Goal: Task Accomplishment & Management: Use online tool/utility

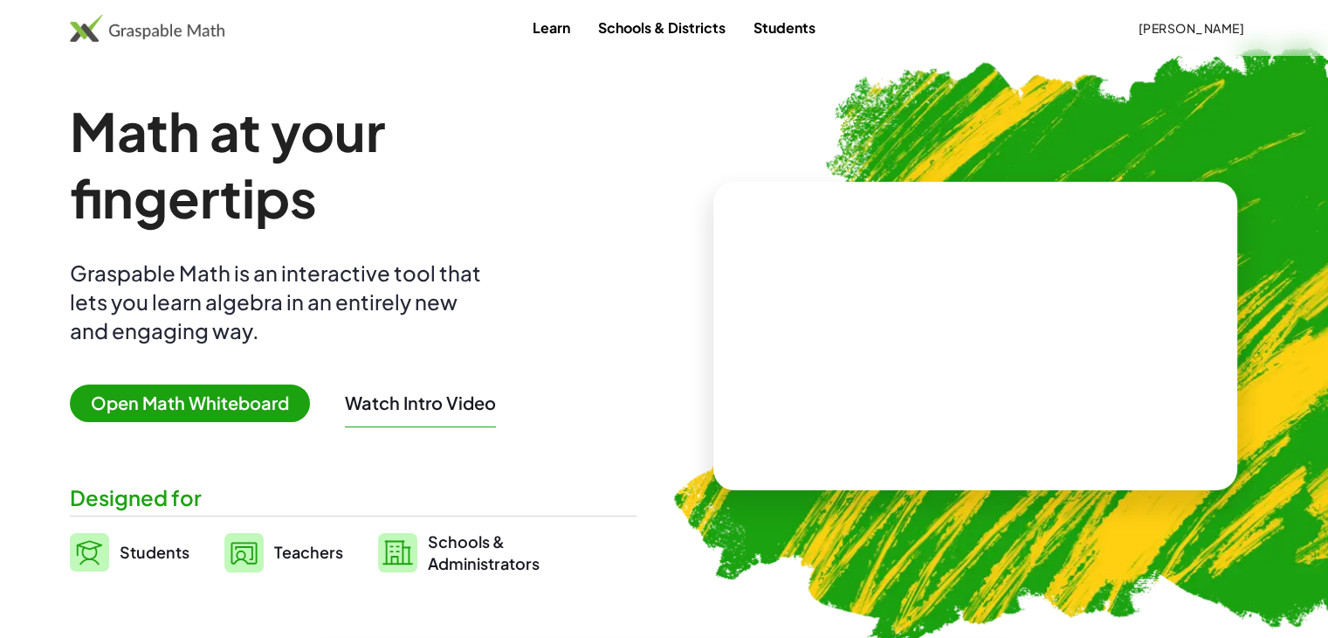
click at [298, 555] on span "Teachers" at bounding box center [308, 551] width 69 height 20
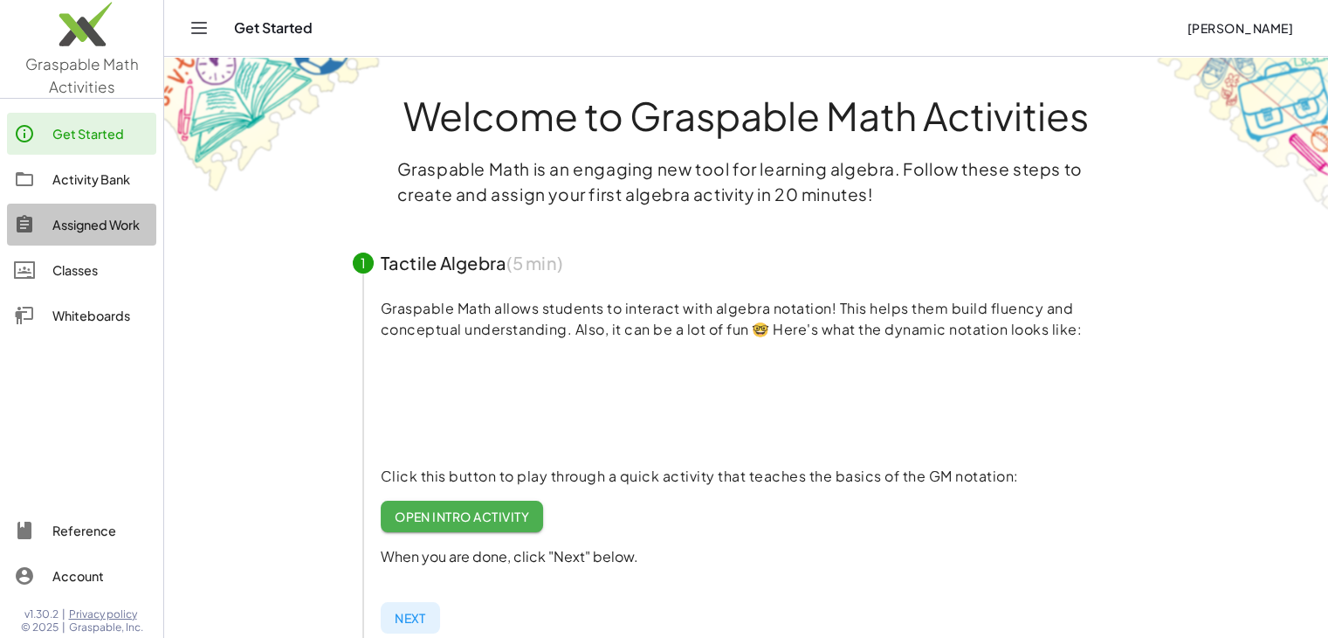
click at [94, 205] on link "Assigned Work" at bounding box center [81, 224] width 149 height 42
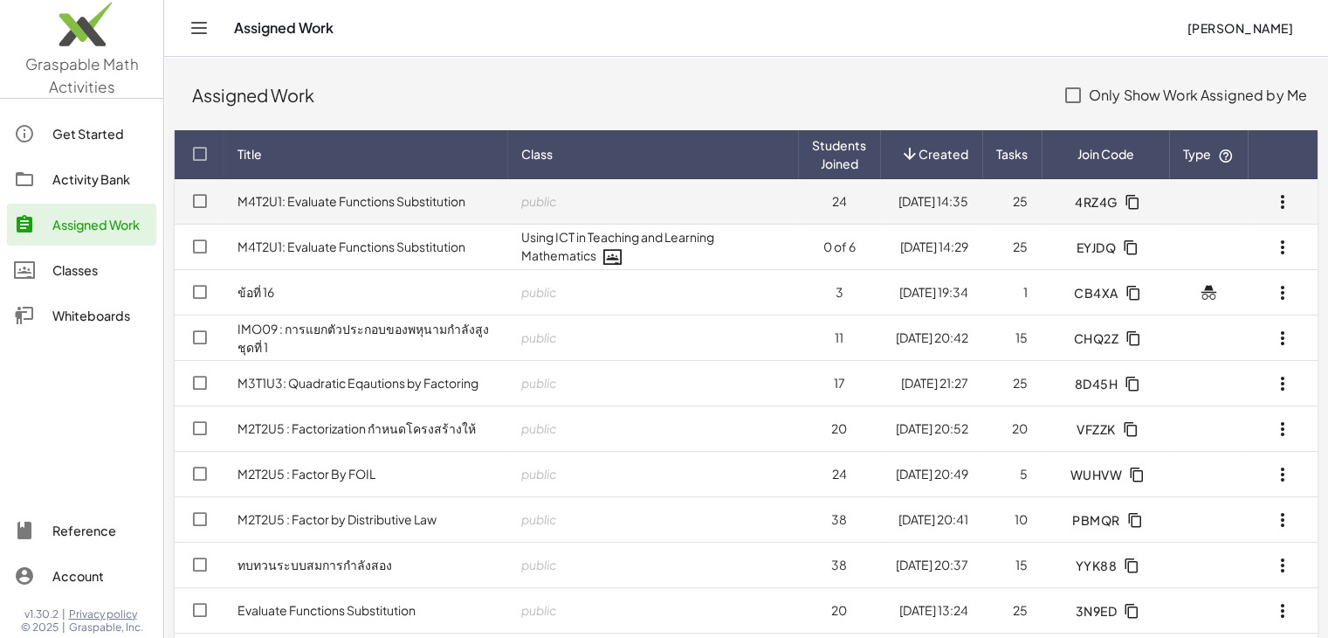
click at [339, 204] on link "M4T2U1: Evaluate Functions Substitution" at bounding box center [352, 201] width 228 height 16
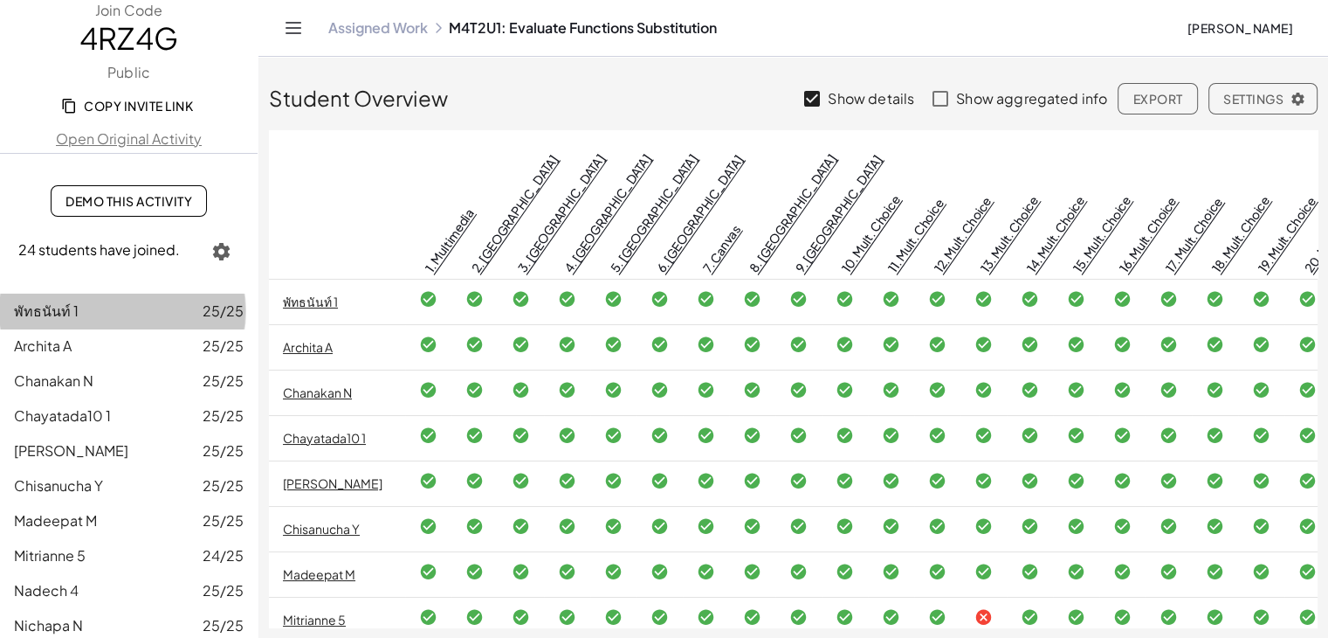
click at [31, 301] on span "พัทธนันท์ 1" at bounding box center [46, 310] width 65 height 18
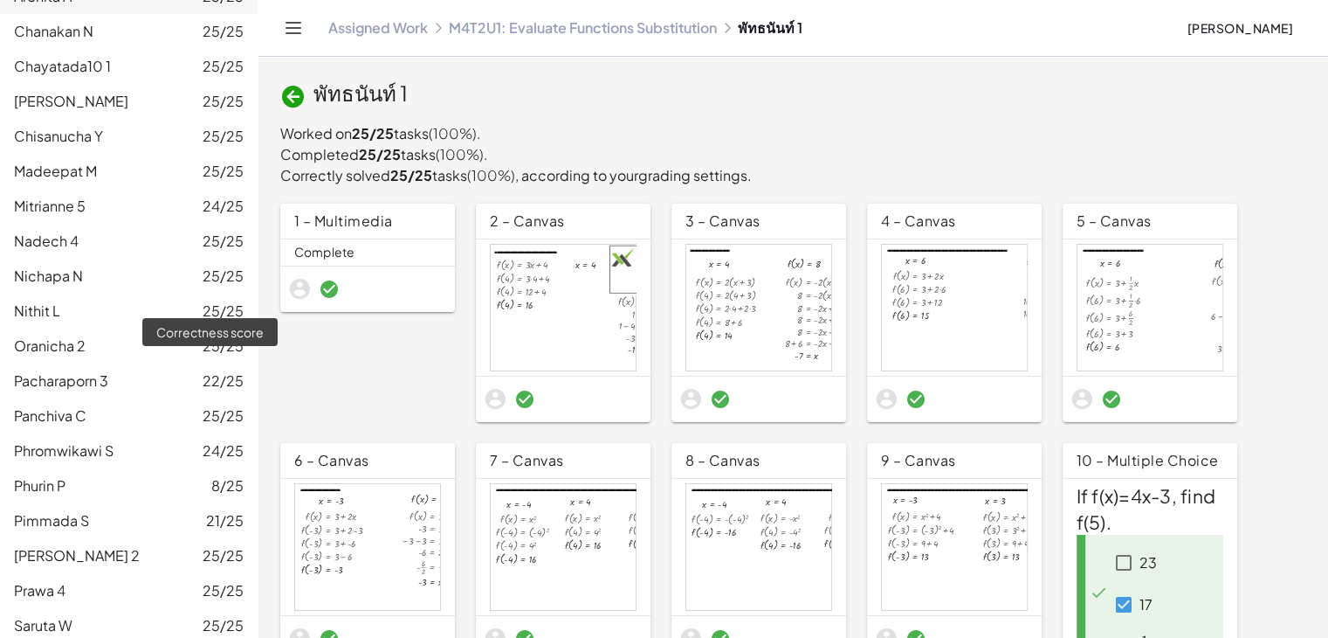
scroll to position [500, 0]
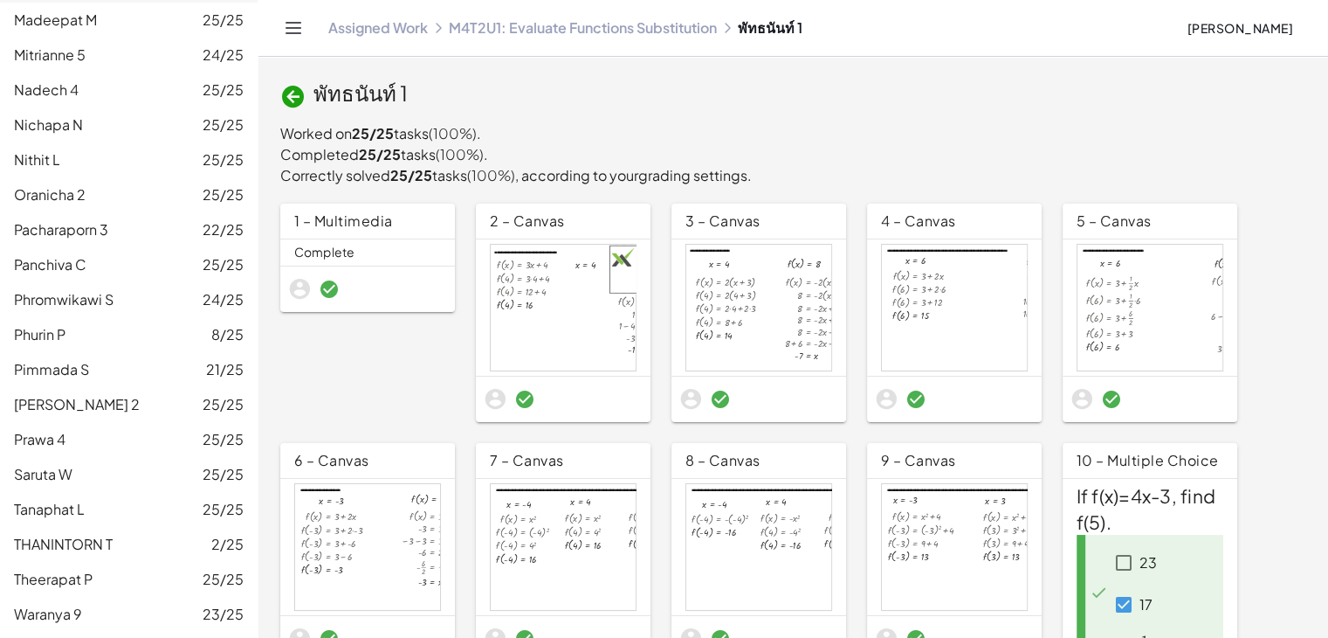
click at [609, 31] on link "M4T2U1: Evaluate Functions Substitution" at bounding box center [583, 27] width 268 height 17
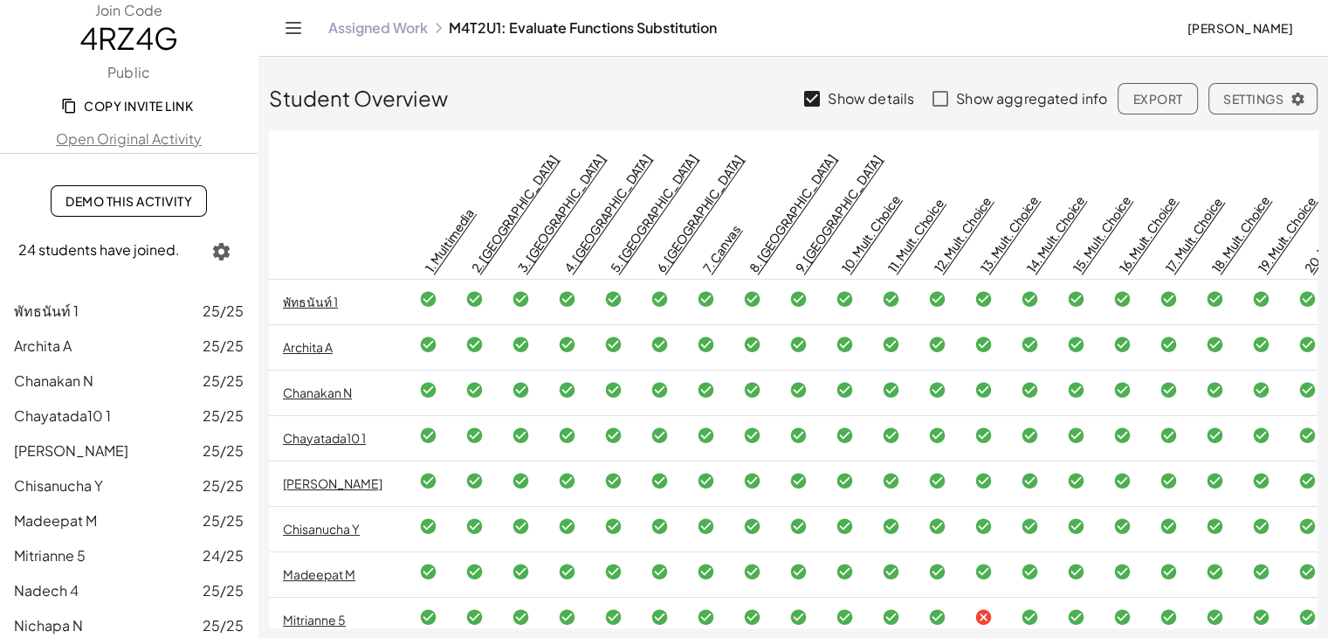
click at [1164, 88] on button "Export" at bounding box center [1157, 98] width 79 height 31
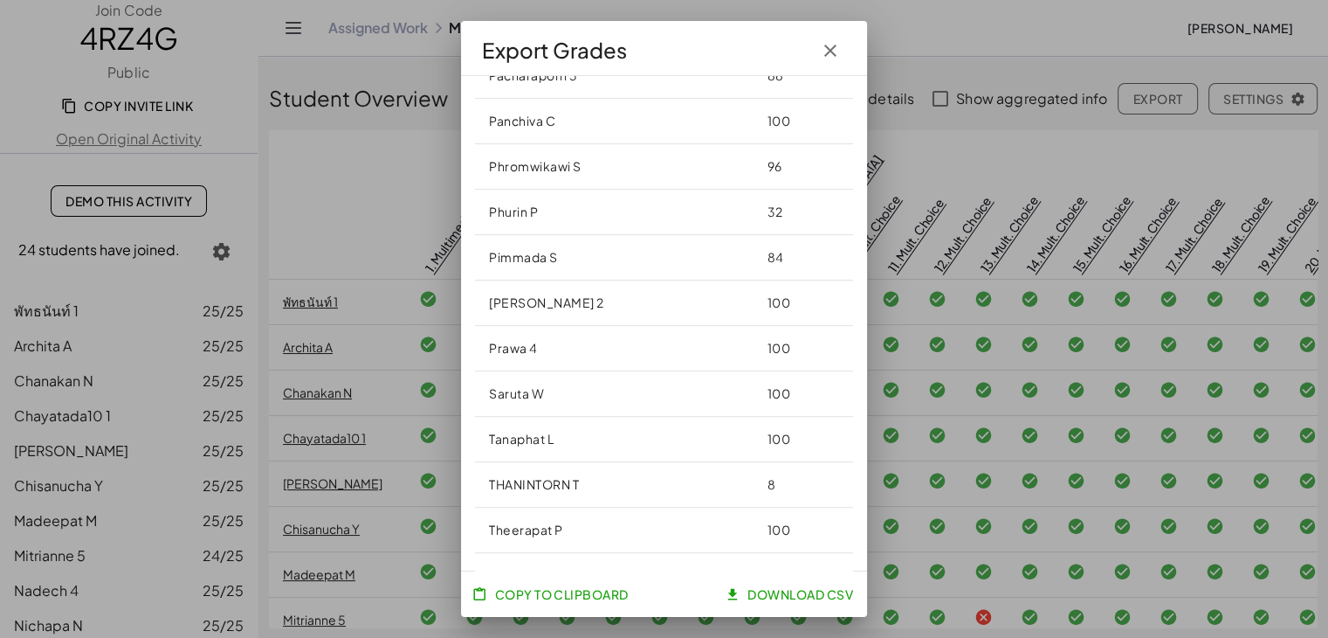
scroll to position [945, 0]
click at [785, 595] on span "Download CSV" at bounding box center [790, 594] width 125 height 16
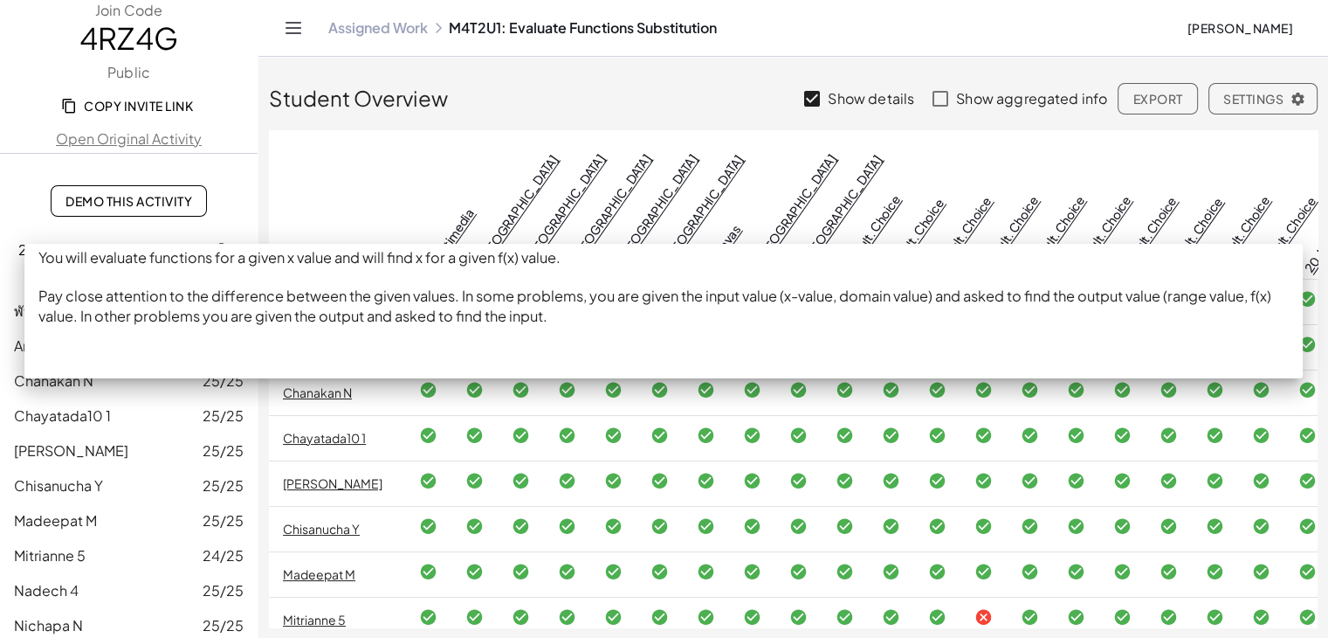
click at [465, 205] on link "1. Multimedia" at bounding box center [449, 240] width 55 height 70
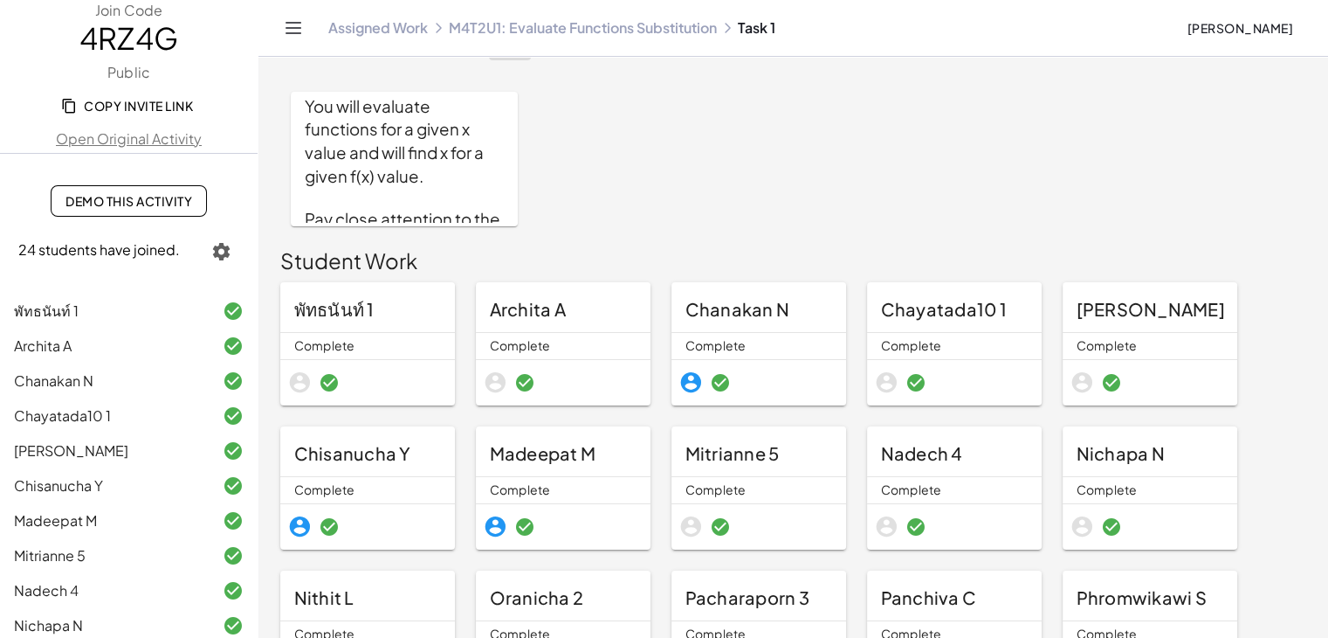
scroll to position [87, 0]
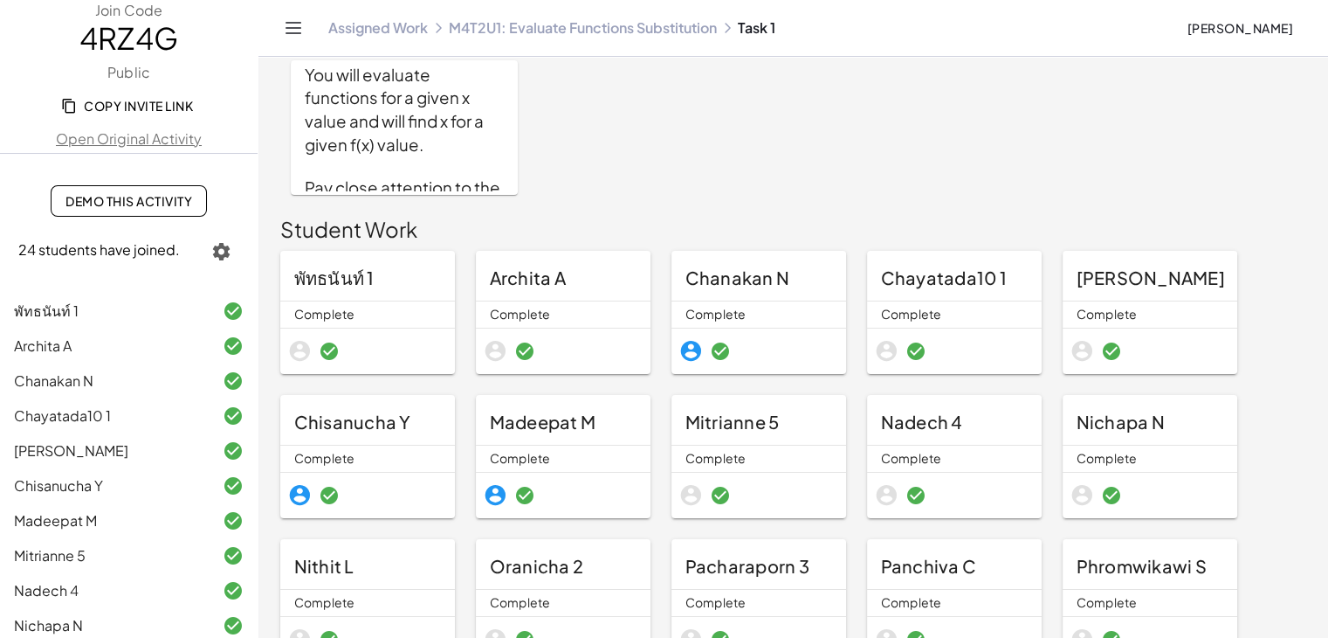
click at [604, 24] on link "M4T2U1: Evaluate Functions Substitution" at bounding box center [583, 27] width 268 height 17
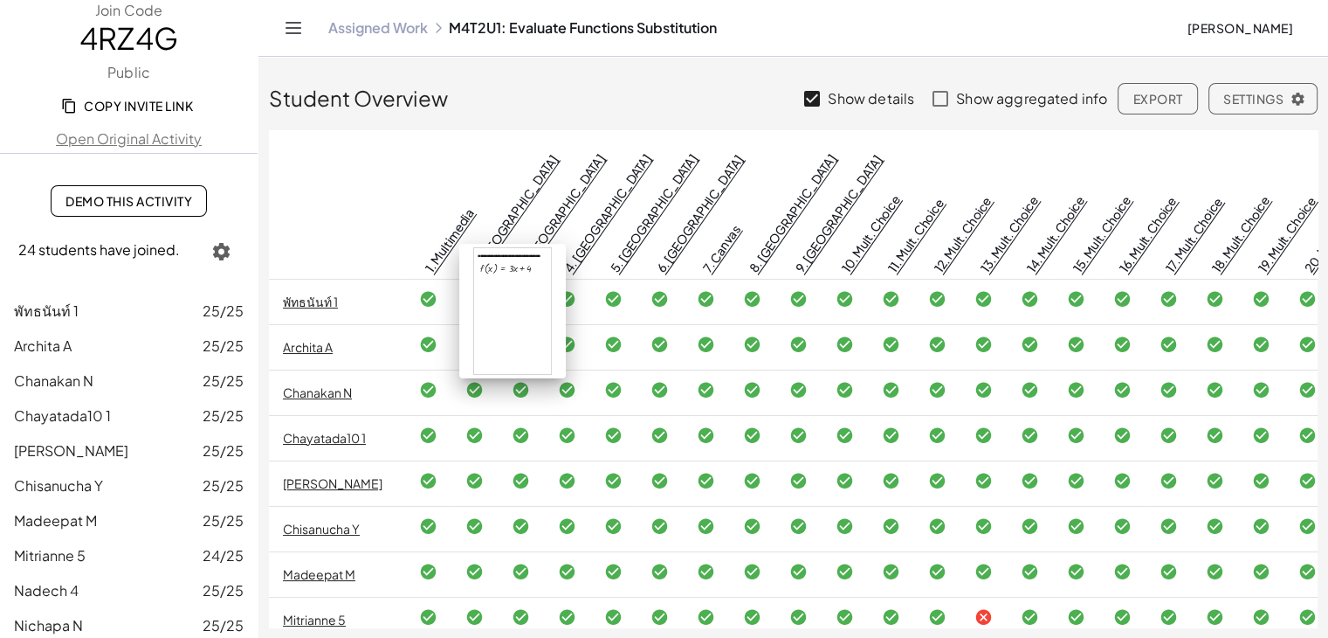
click at [509, 201] on link "2. [GEOGRAPHIC_DATA]" at bounding box center [514, 212] width 93 height 123
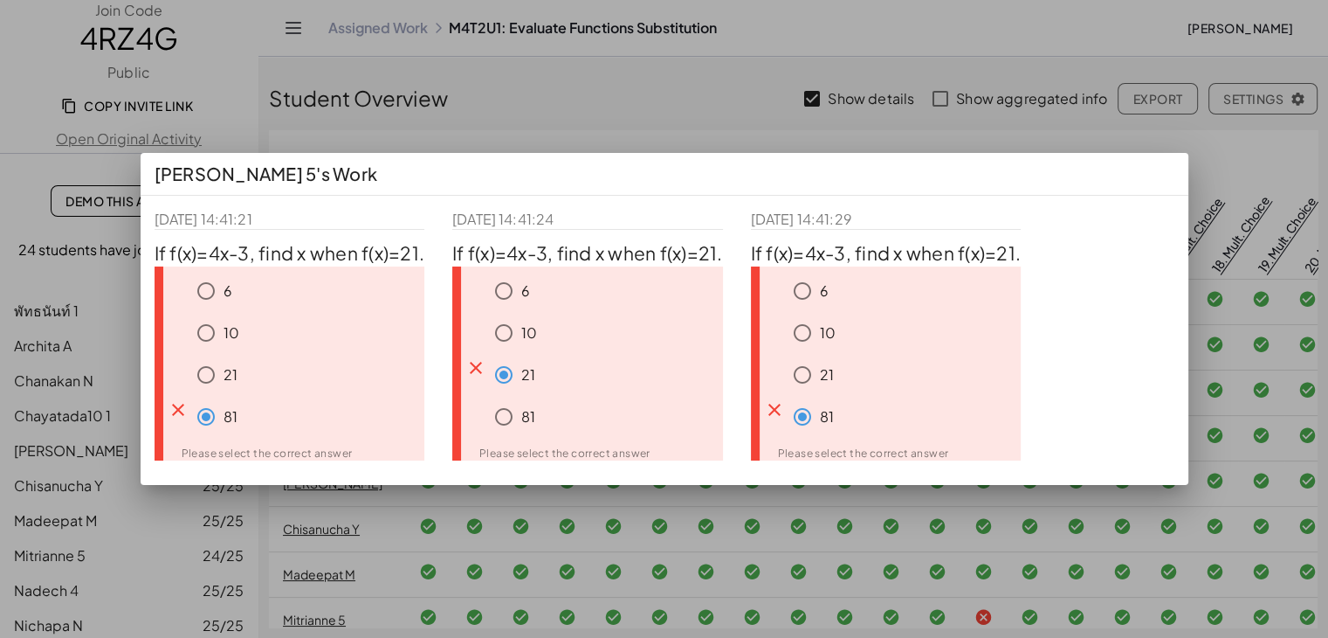
scroll to position [262, 0]
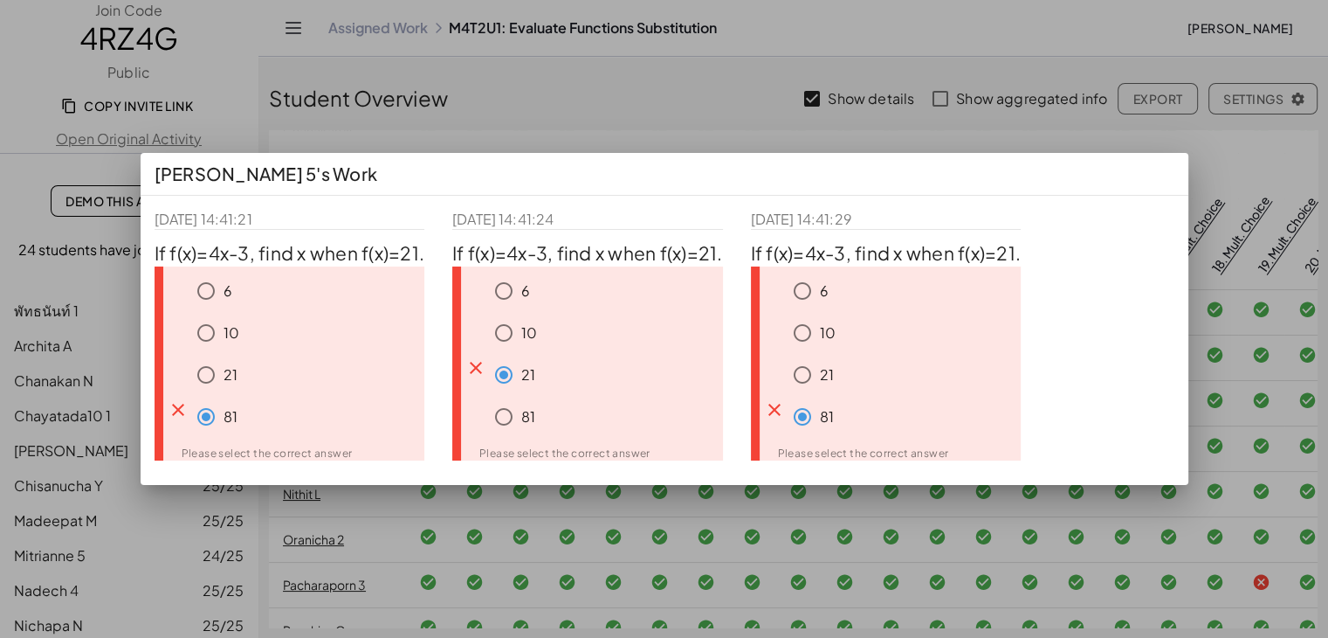
click at [1106, 132] on div at bounding box center [664, 319] width 1328 height 638
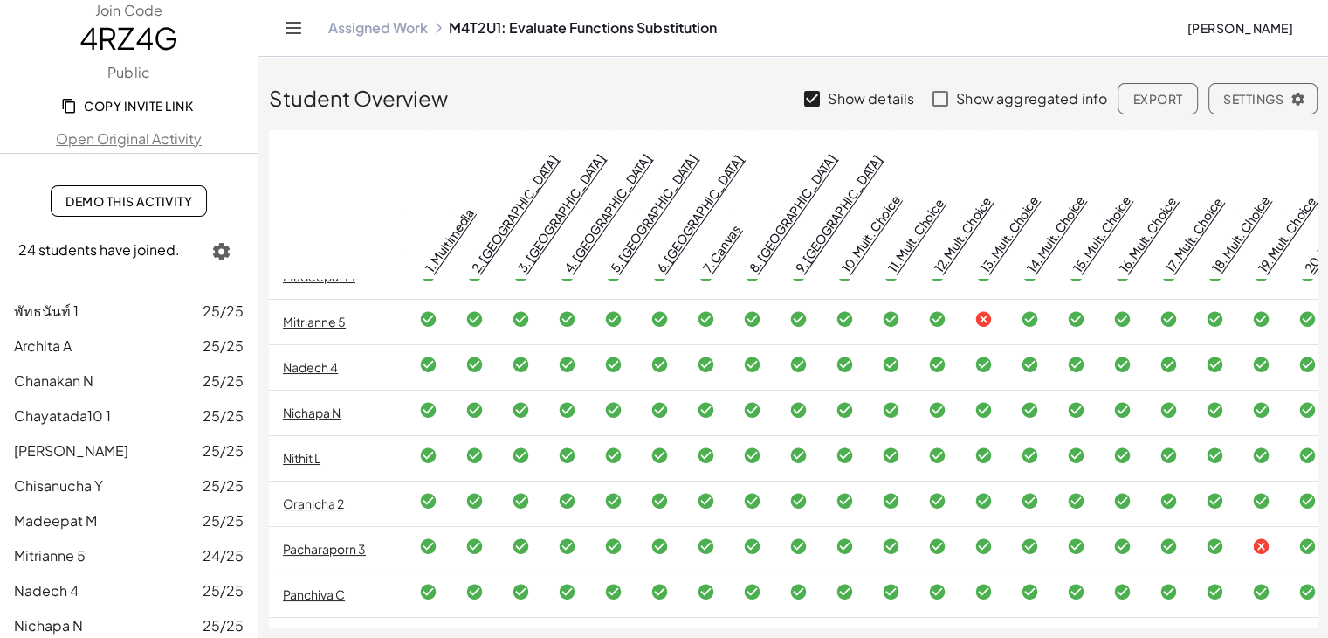
scroll to position [349, 0]
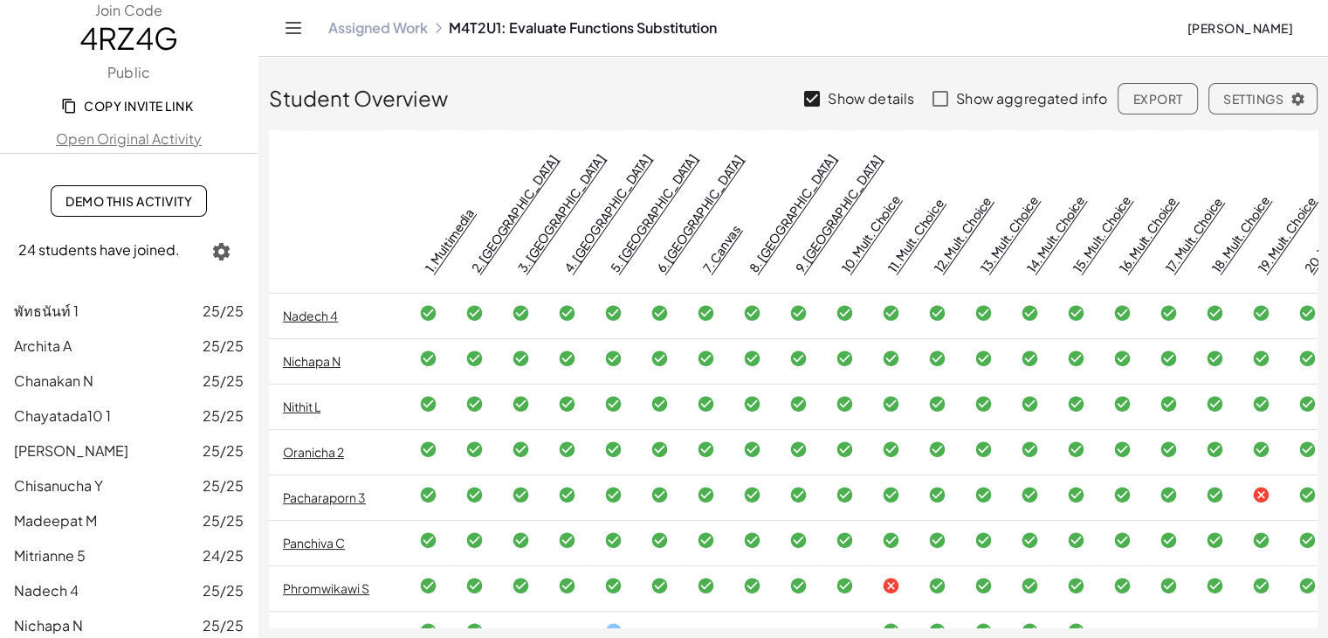
click at [1271, 486] on icon at bounding box center [1261, 495] width 18 height 18
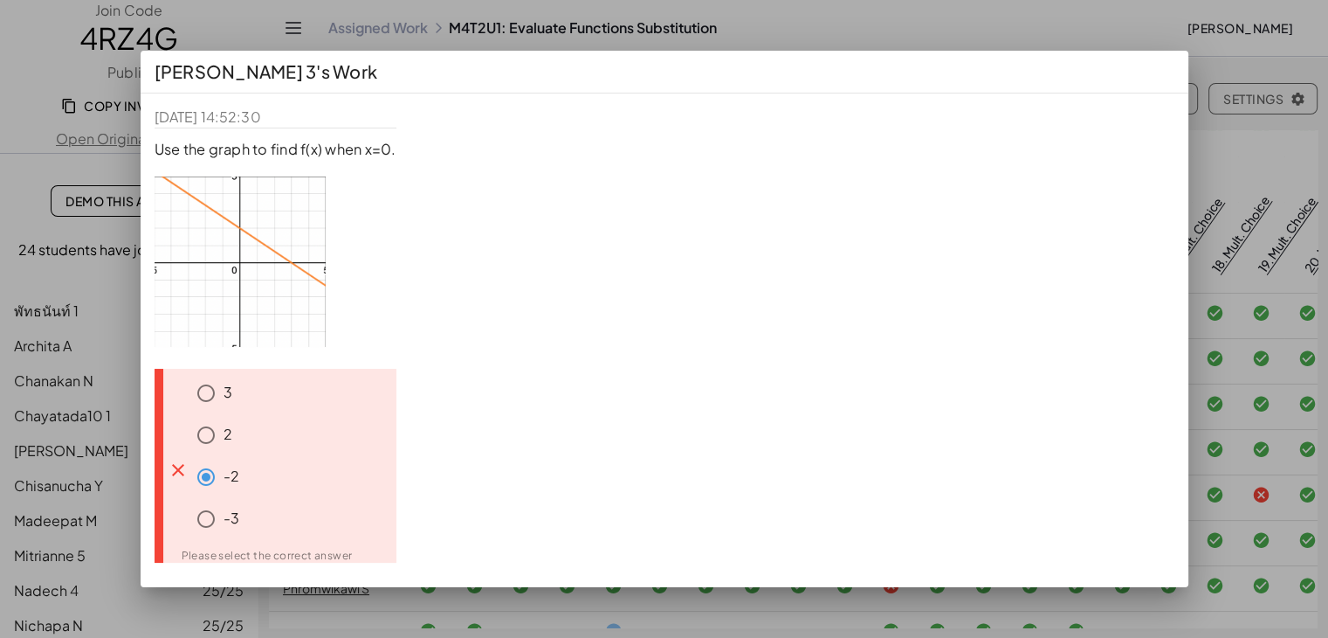
click at [1212, 50] on div at bounding box center [664, 319] width 1328 height 638
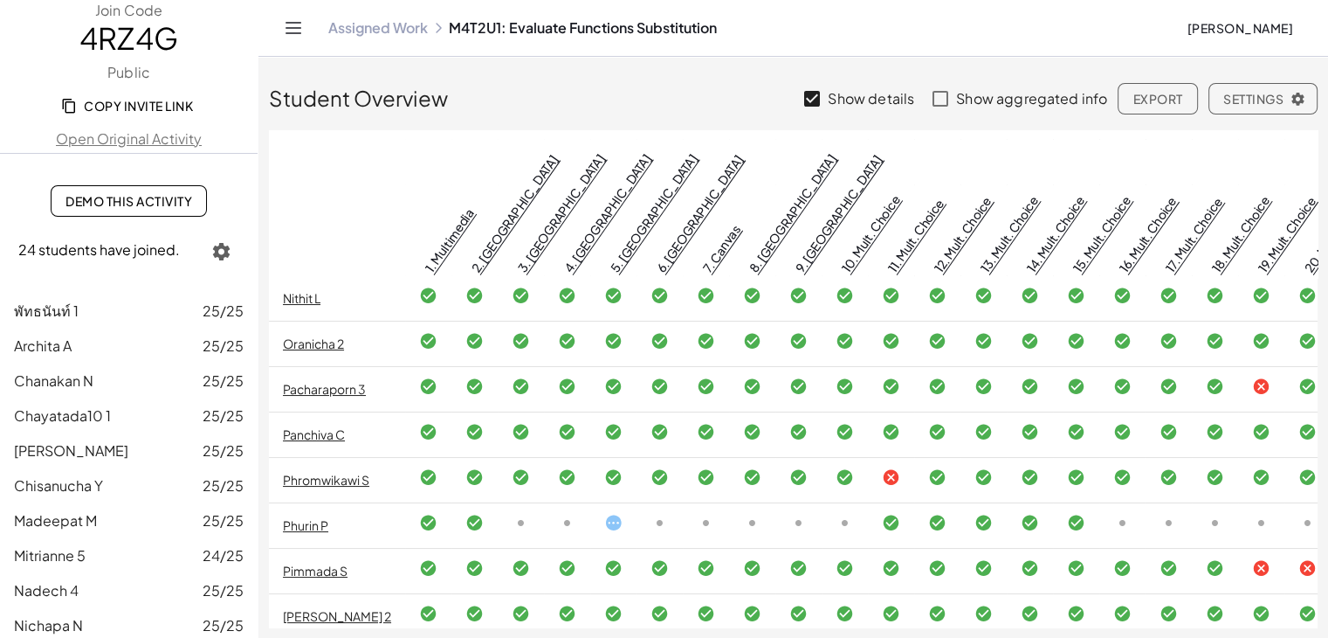
scroll to position [524, 0]
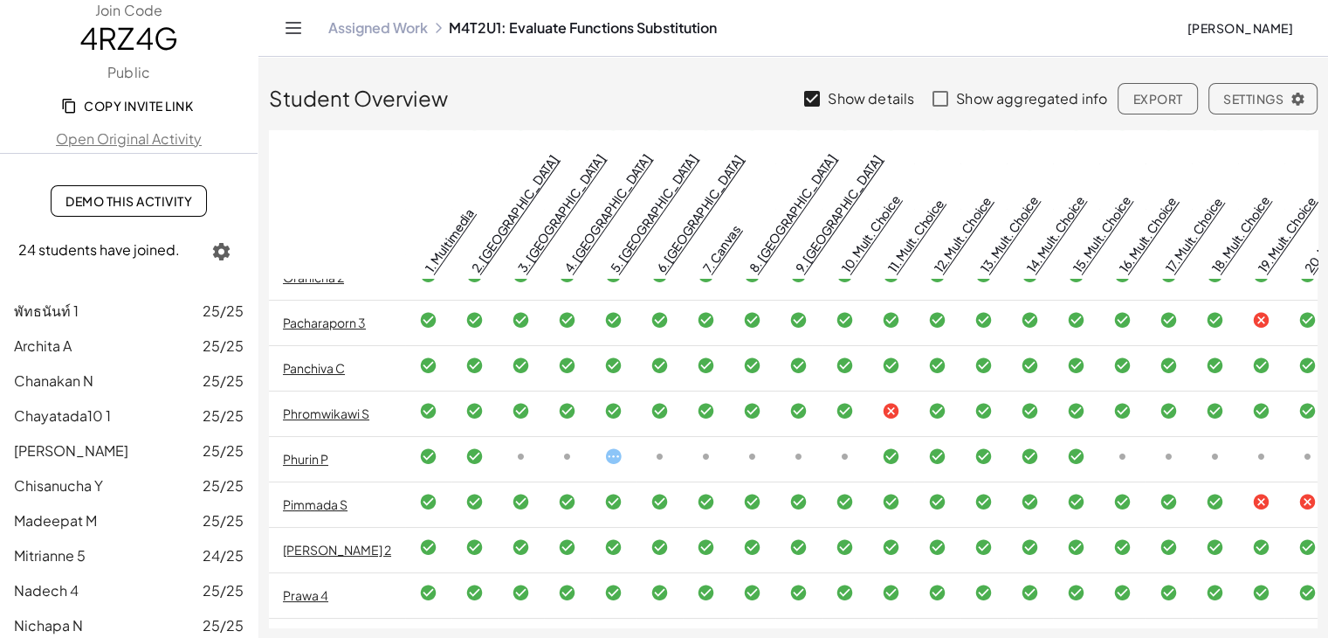
click at [900, 402] on icon at bounding box center [891, 411] width 18 height 18
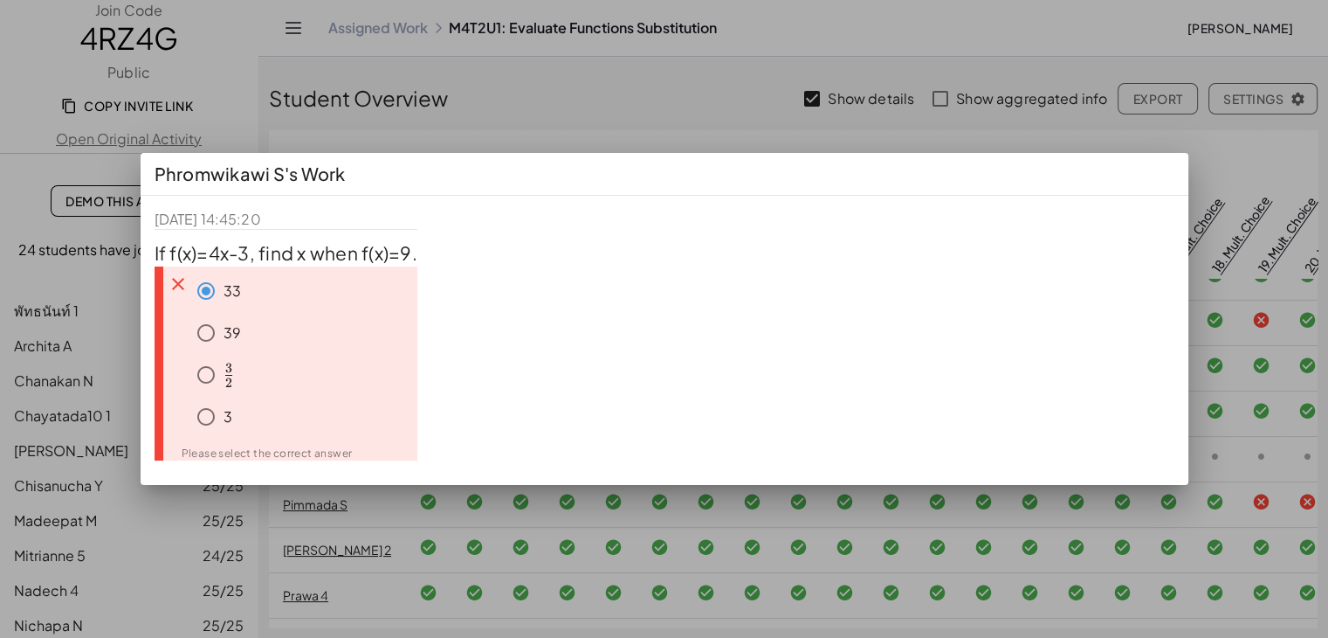
click at [1157, 114] on div at bounding box center [664, 319] width 1328 height 638
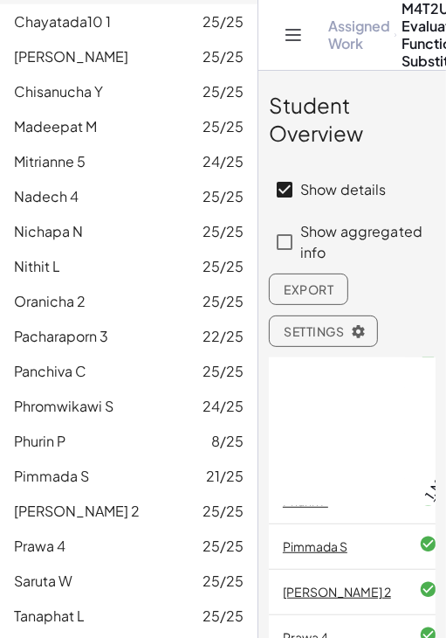
scroll to position [500, 0]
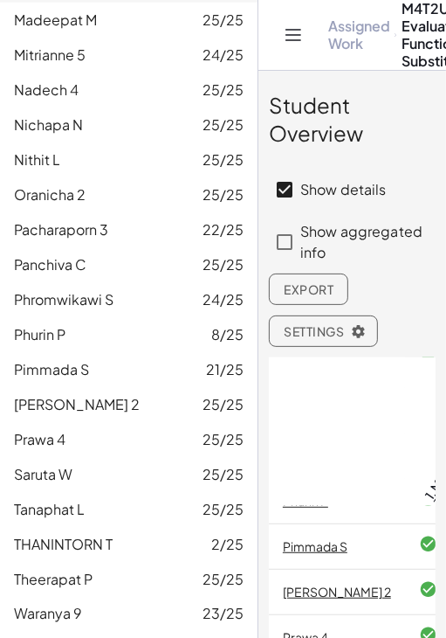
drag, startPoint x: 63, startPoint y: 183, endPoint x: 455, endPoint y: 333, distance: 419.6
click at [62, 185] on span "Oranicha 2" at bounding box center [50, 194] width 72 height 18
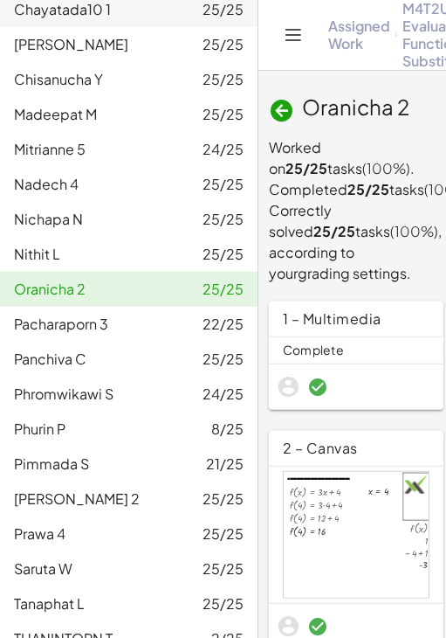
scroll to position [437, 0]
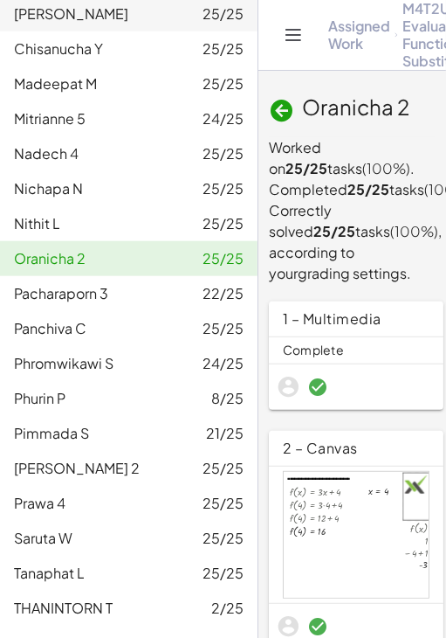
drag, startPoint x: 62, startPoint y: 326, endPoint x: 447, endPoint y: 413, distance: 394.9
click at [62, 326] on span "Panchiva C" at bounding box center [50, 328] width 72 height 18
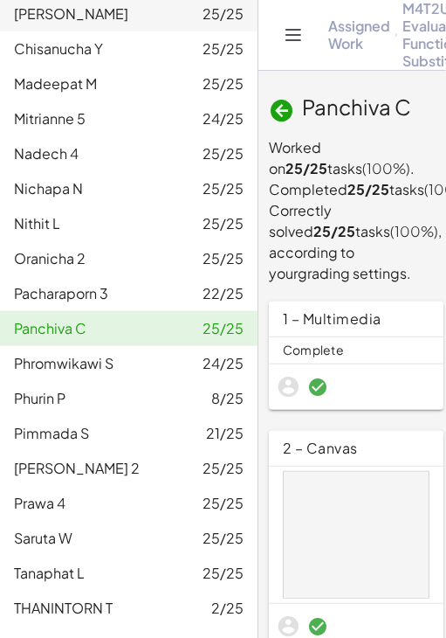
scroll to position [1048, 0]
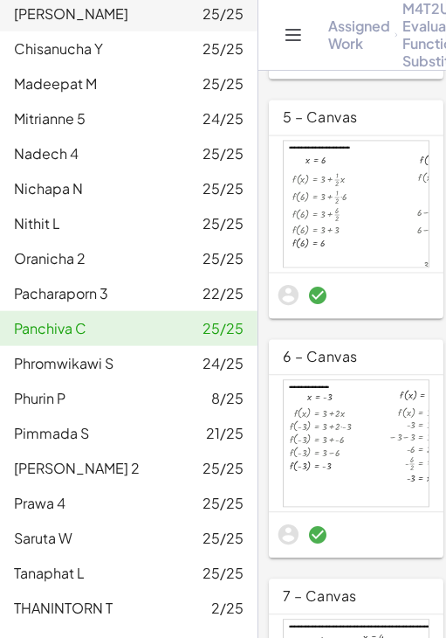
drag, startPoint x: 56, startPoint y: 431, endPoint x: 379, endPoint y: 1, distance: 538.3
click at [56, 431] on span "Pimmada S" at bounding box center [51, 433] width 75 height 18
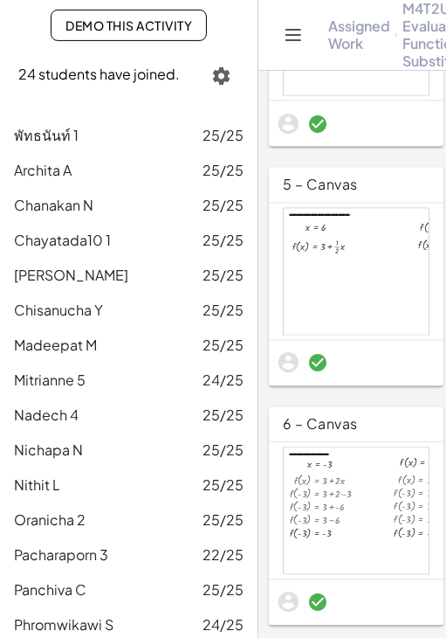
scroll to position [179, 0]
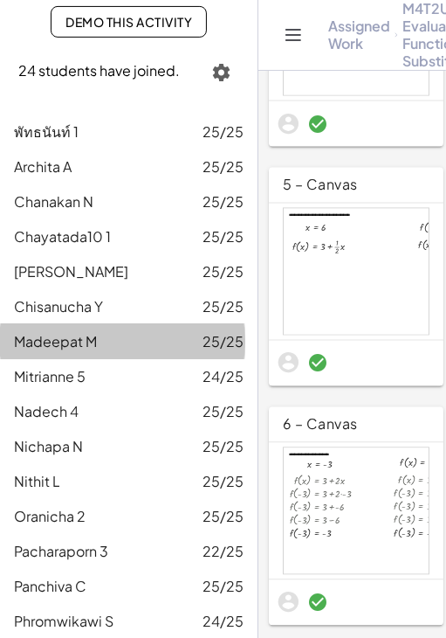
click at [71, 338] on span "Madeepat M" at bounding box center [55, 341] width 83 height 18
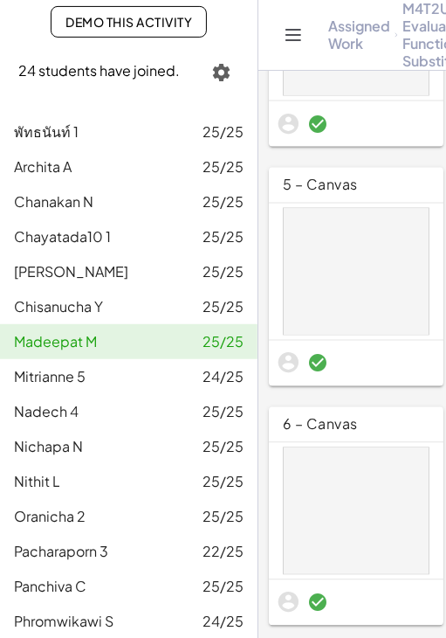
scroll to position [920, 0]
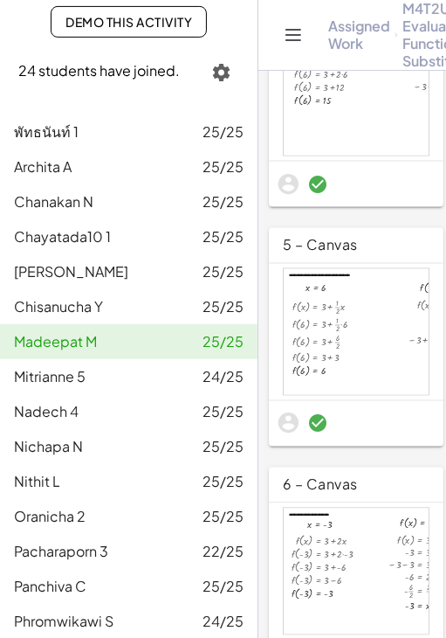
click at [89, 227] on span "Chayatada10 1" at bounding box center [62, 236] width 97 height 18
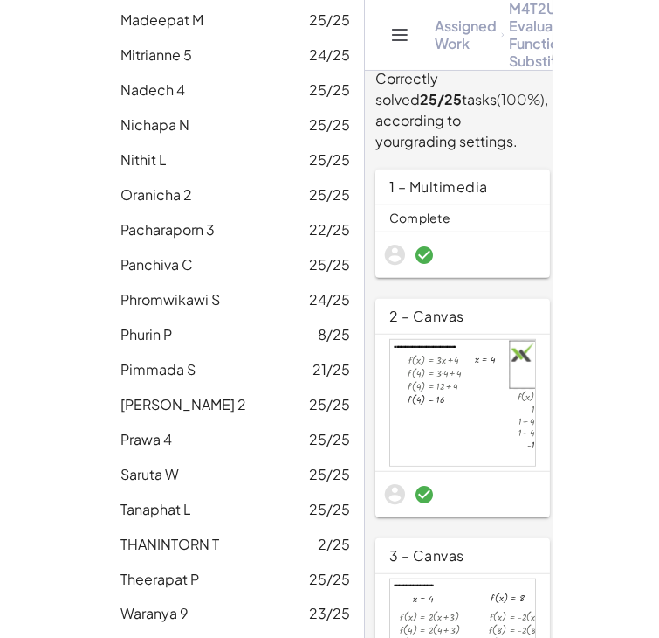
scroll to position [162, 0]
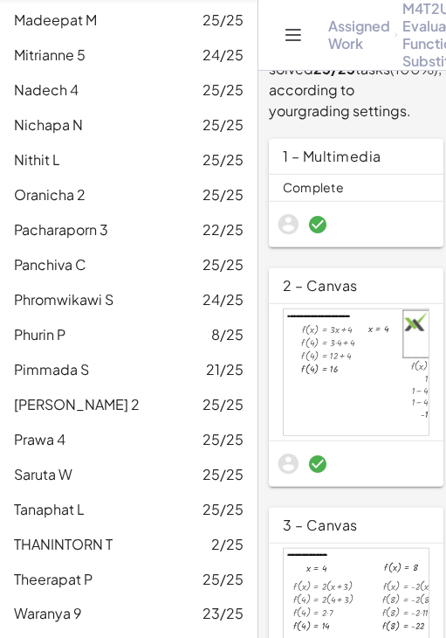
drag, startPoint x: 59, startPoint y: 610, endPoint x: 242, endPoint y: 0, distance: 636.6
click at [59, 610] on span "Waranya 9" at bounding box center [48, 613] width 68 height 18
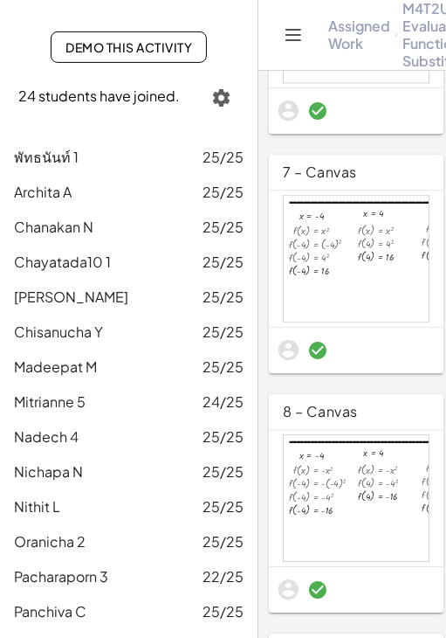
scroll to position [151, 0]
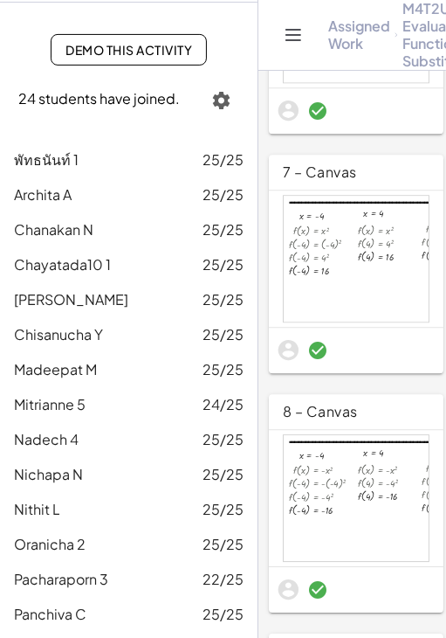
drag, startPoint x: 51, startPoint y: 225, endPoint x: 458, endPoint y: 394, distance: 440.5
click at [51, 225] on span "Chanakan N" at bounding box center [53, 229] width 79 height 18
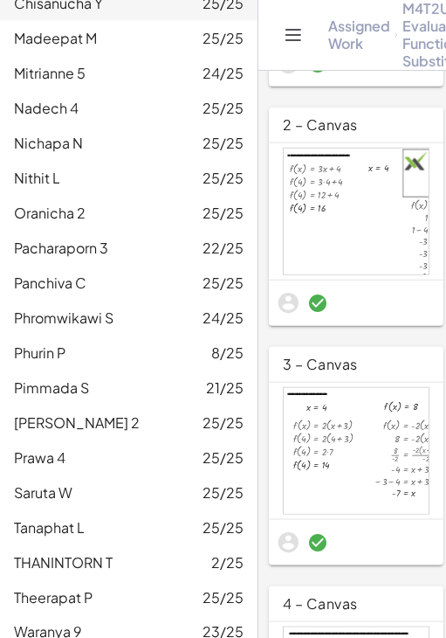
scroll to position [500, 0]
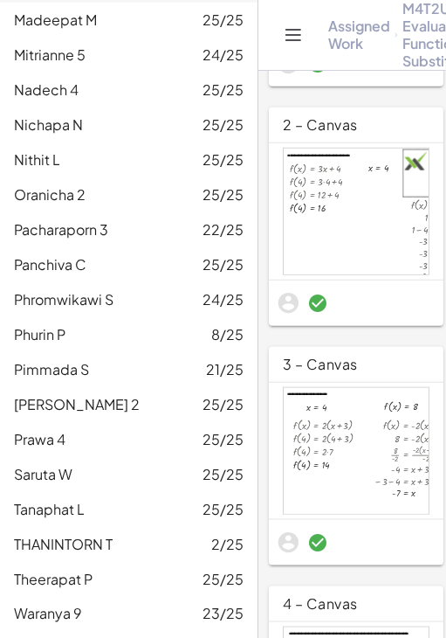
click at [29, 435] on span "Prawa 4" at bounding box center [40, 439] width 52 height 18
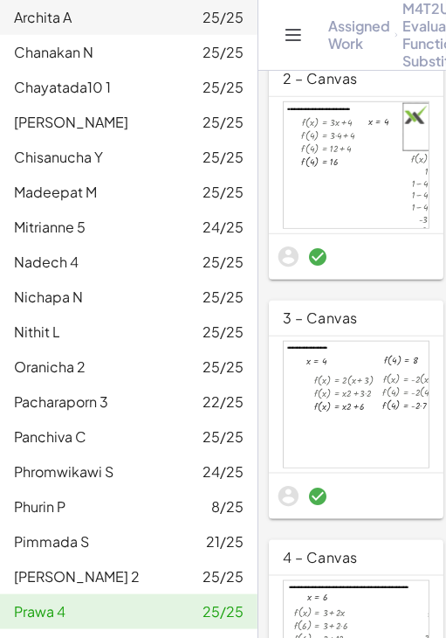
scroll to position [326, 0]
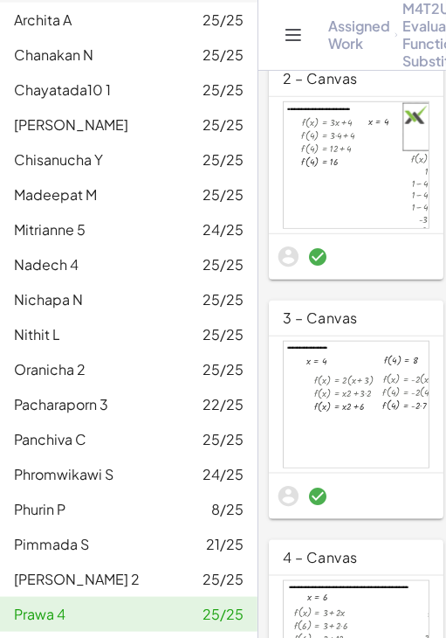
click at [63, 155] on span "Chisanucha Y" at bounding box center [58, 159] width 89 height 18
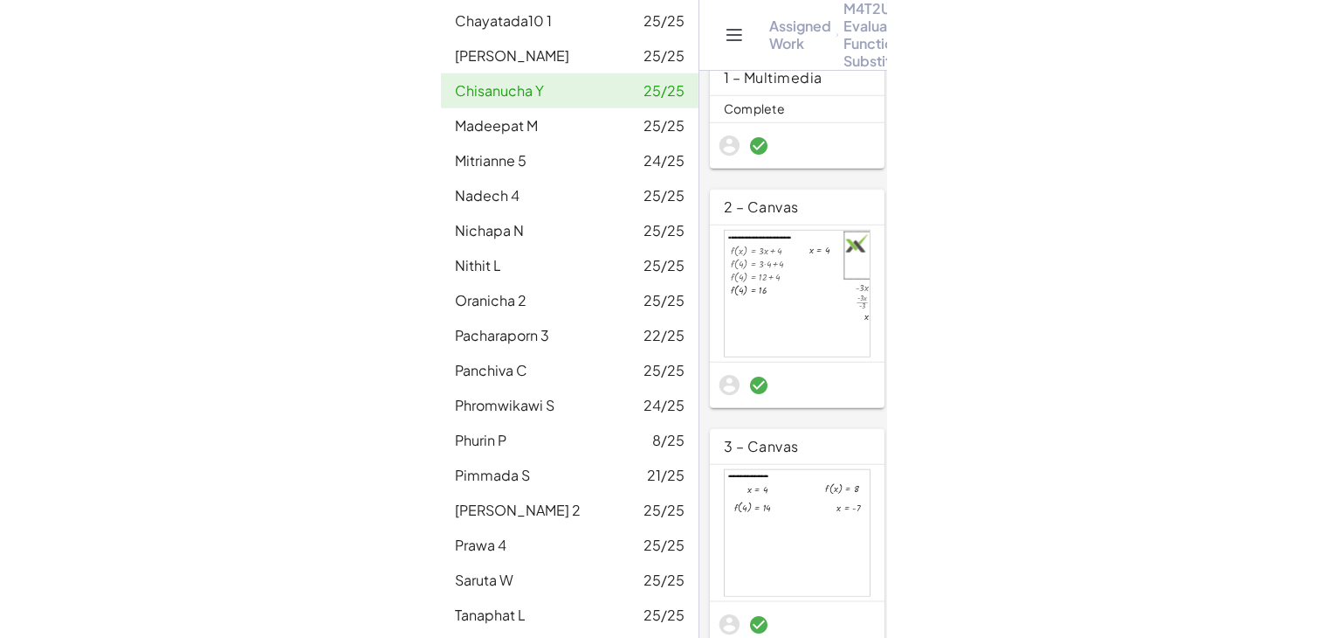
scroll to position [500, 0]
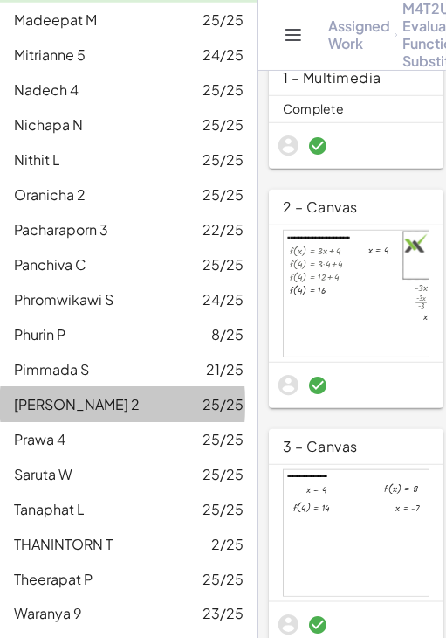
click at [59, 403] on span "[PERSON_NAME] 2" at bounding box center [77, 404] width 126 height 18
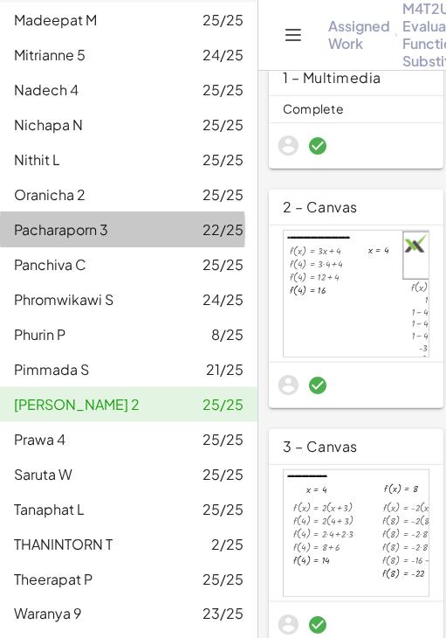
click at [79, 220] on span "Pacharaporn 3" at bounding box center [61, 229] width 94 height 18
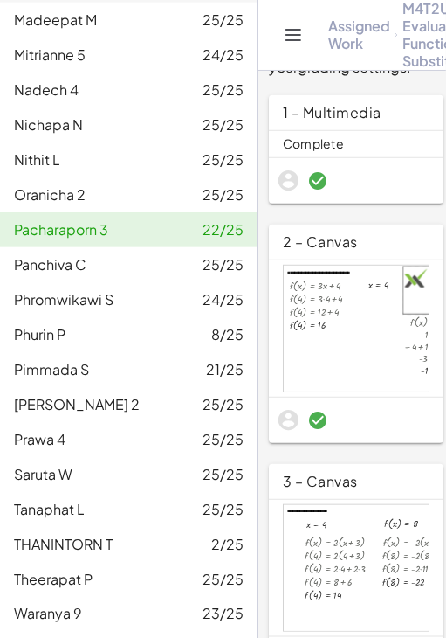
scroll to position [262, 0]
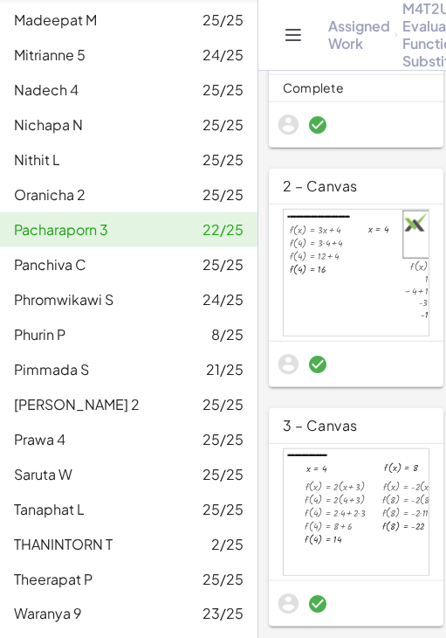
drag, startPoint x: 61, startPoint y: 577, endPoint x: 458, endPoint y: 514, distance: 402.3
click at [61, 577] on span "Theerapat P" at bounding box center [53, 578] width 79 height 18
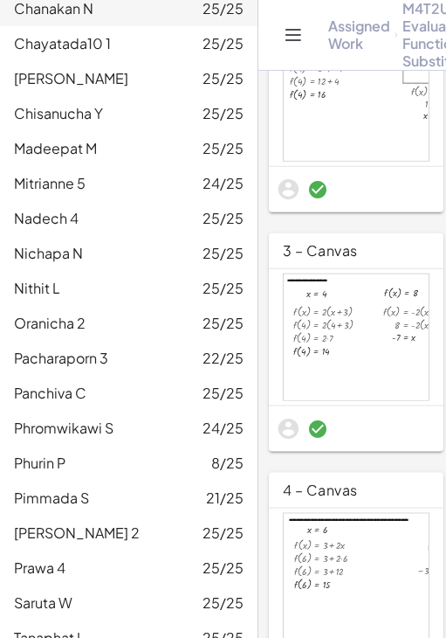
scroll to position [500, 0]
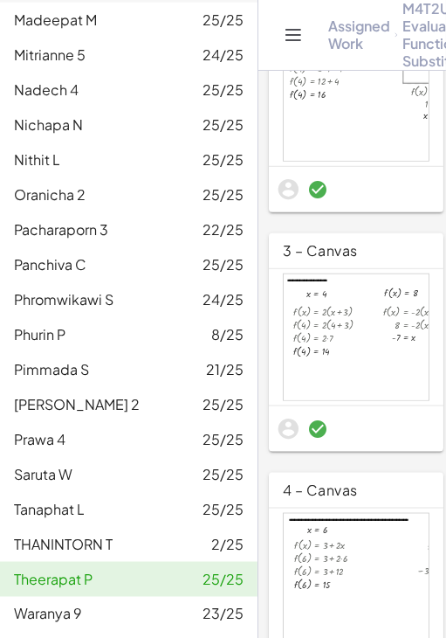
drag, startPoint x: 66, startPoint y: 300, endPoint x: 419, endPoint y: 0, distance: 463.4
click at [66, 300] on span "Phromwikawi S" at bounding box center [64, 299] width 100 height 18
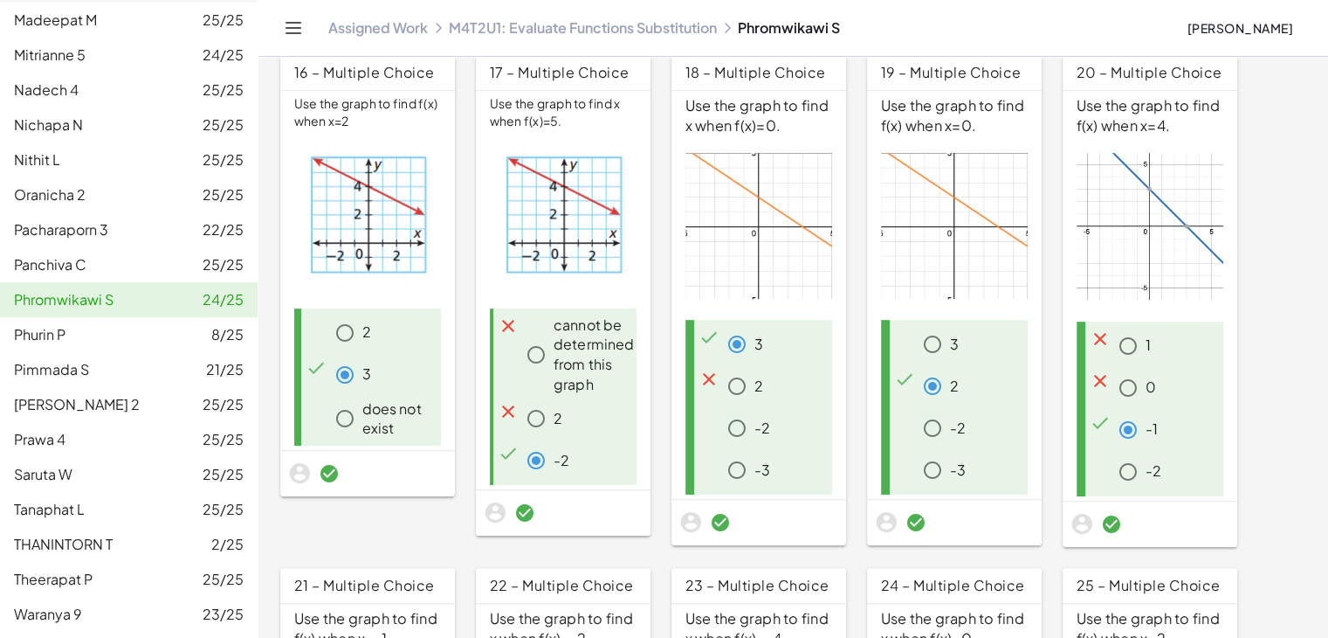
scroll to position [680, 0]
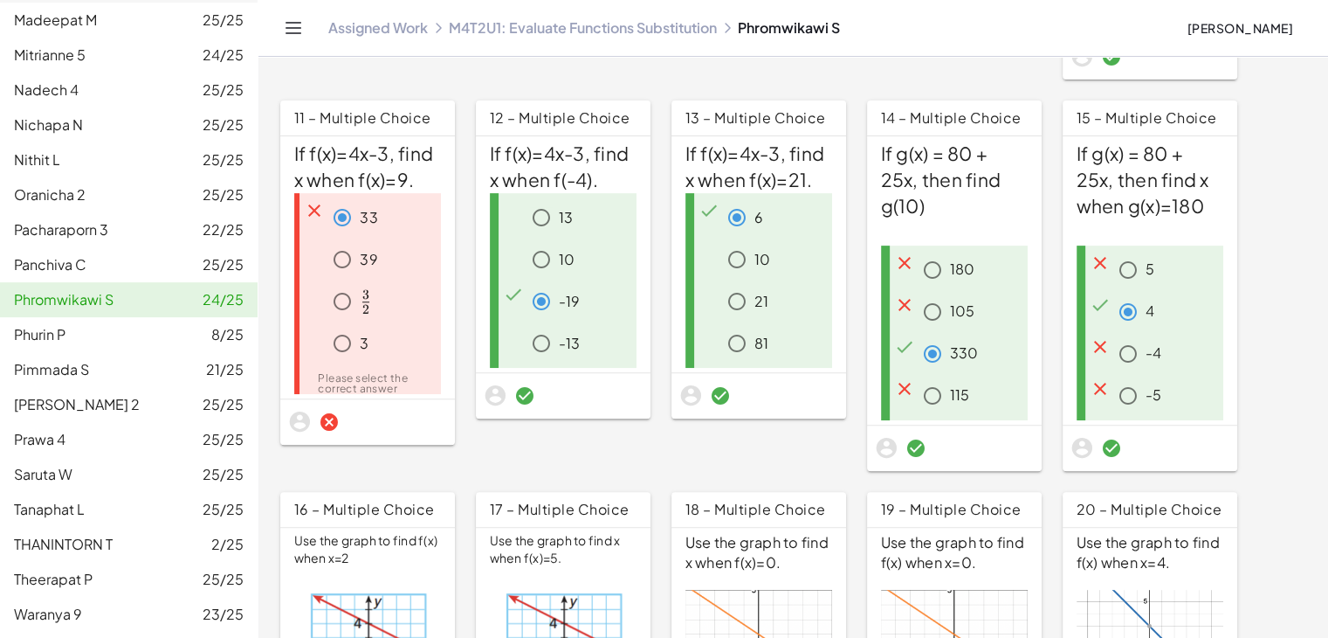
click at [409, 284] on div "﻿ 3 2 \frac{3}{2} 2 3 ​ ﻿" at bounding box center [382, 301] width 115 height 35
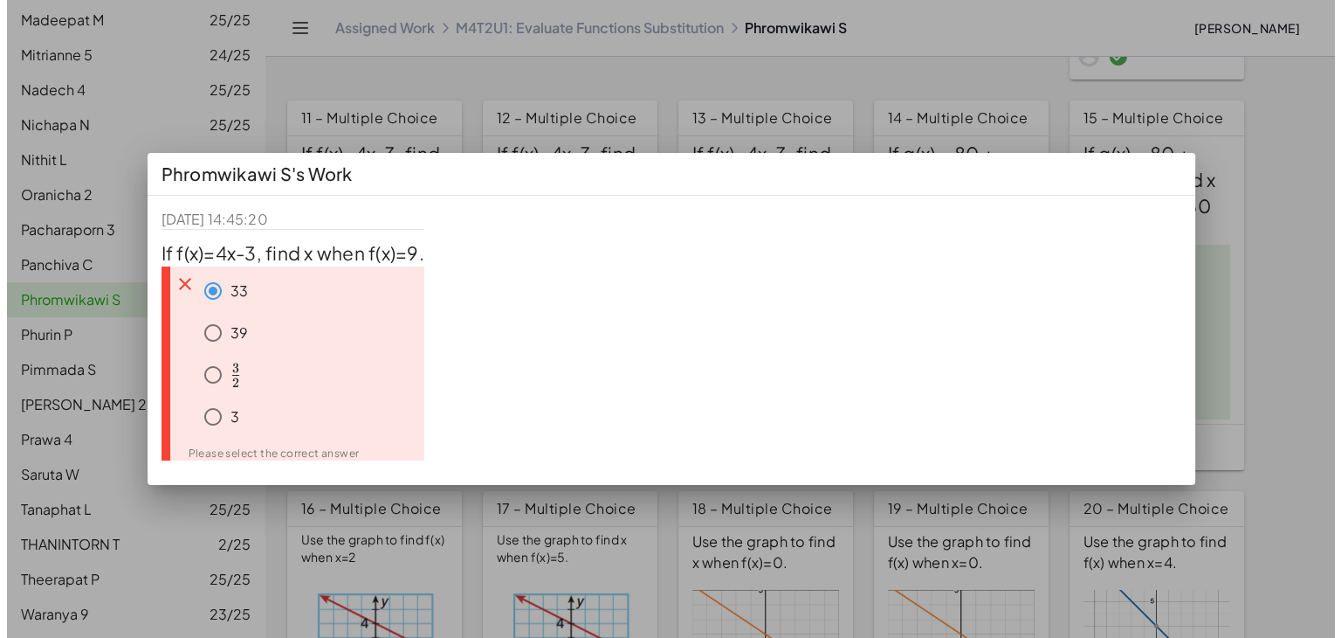
scroll to position [0, 0]
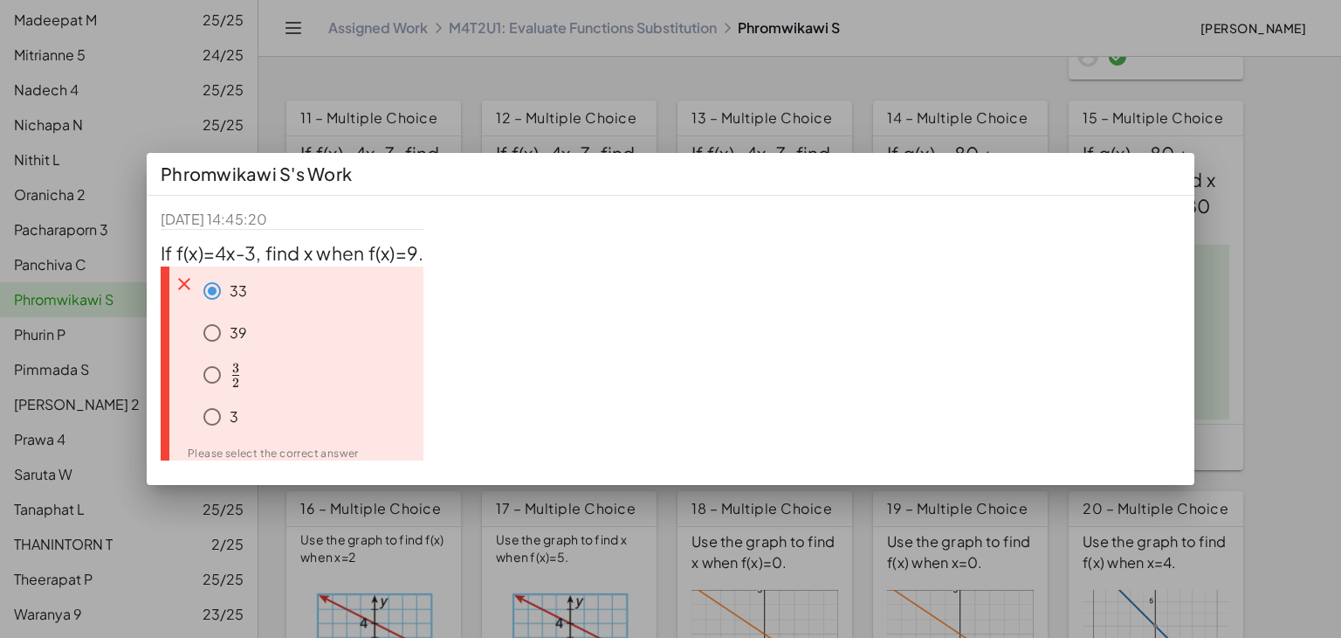
click at [1244, 179] on div at bounding box center [670, 319] width 1341 height 638
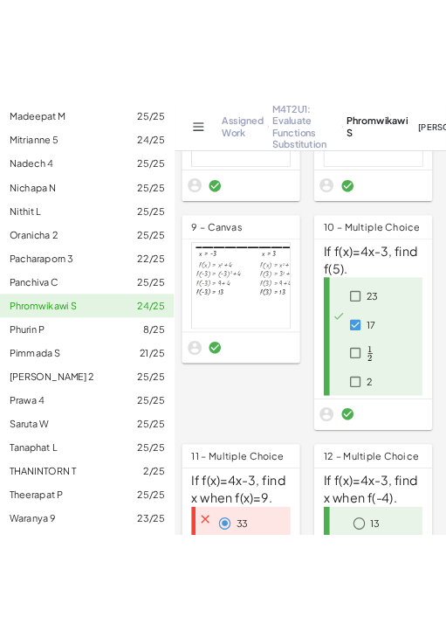
scroll to position [500, 0]
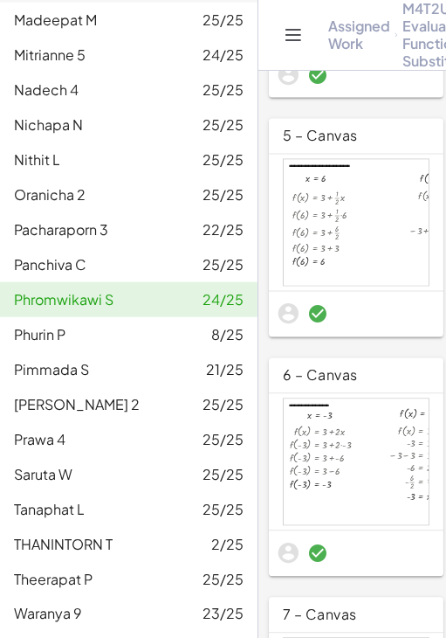
drag, startPoint x: 72, startPoint y: 121, endPoint x: 27, endPoint y: 155, distance: 56.1
click at [72, 121] on span "Nichapa N" at bounding box center [48, 124] width 69 height 18
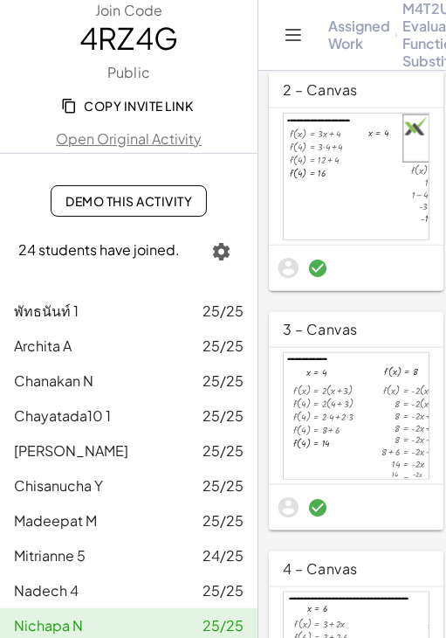
scroll to position [175, 0]
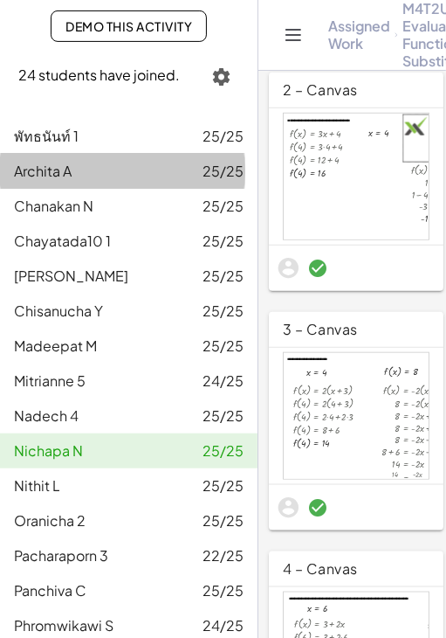
click at [108, 162] on div "[PERSON_NAME] A 25/25" at bounding box center [129, 171] width 230 height 21
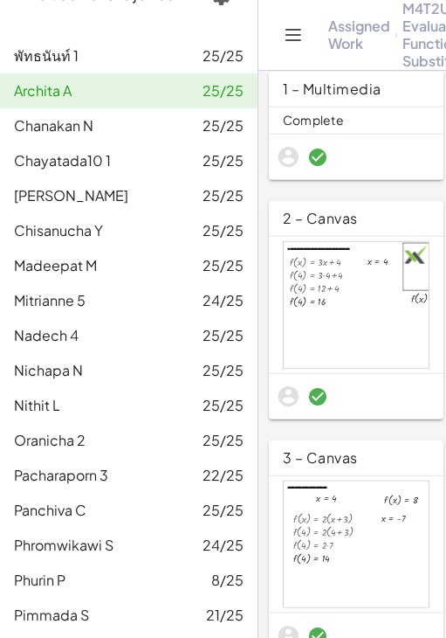
scroll to position [349, 0]
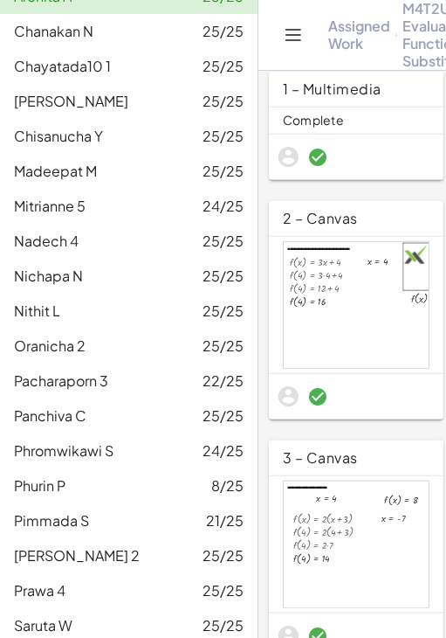
click at [66, 232] on span "Nadech 4" at bounding box center [46, 240] width 65 height 18
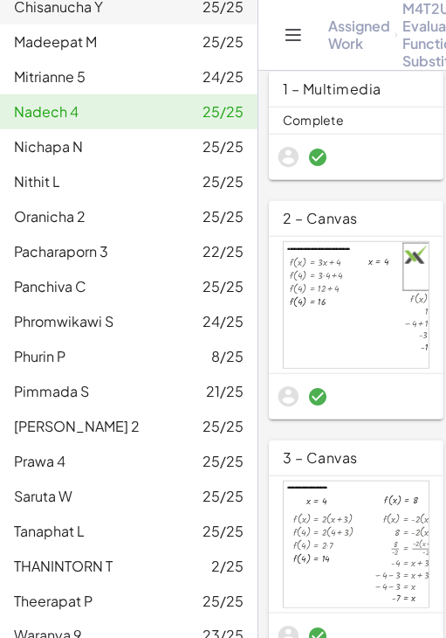
scroll to position [500, 0]
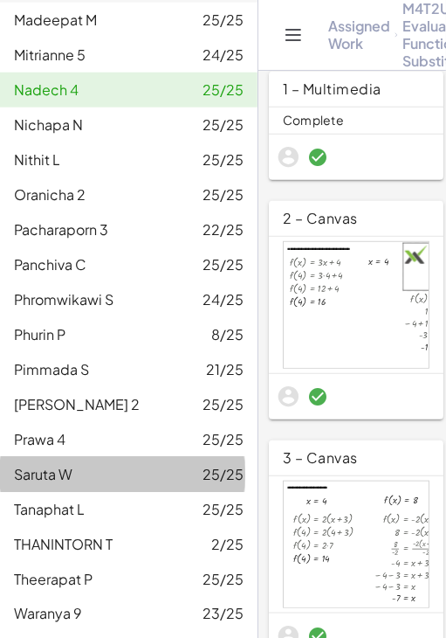
click at [59, 470] on span "Saruta W" at bounding box center [43, 474] width 59 height 18
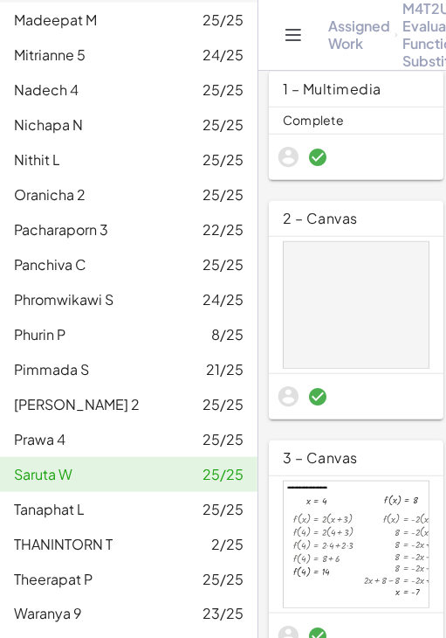
scroll to position [326, 0]
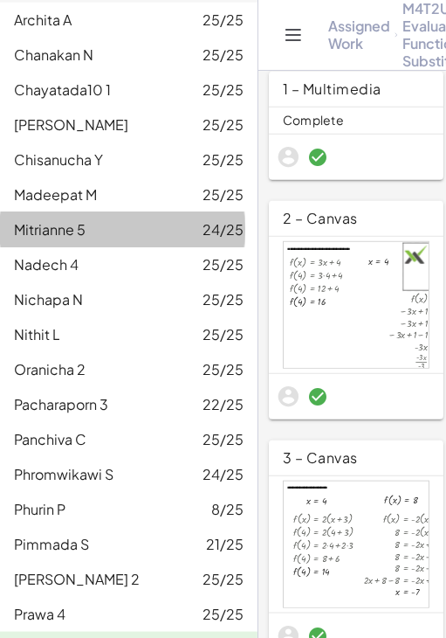
click at [88, 219] on div "Mitrianne 5 24/25" at bounding box center [129, 229] width 230 height 21
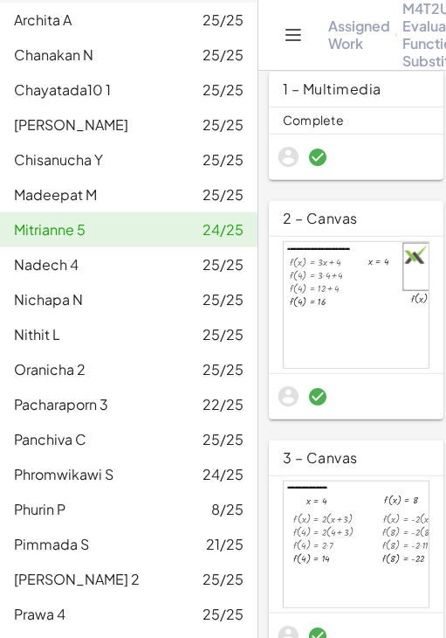
click at [66, 333] on div "Nithit L 25/25" at bounding box center [129, 334] width 230 height 21
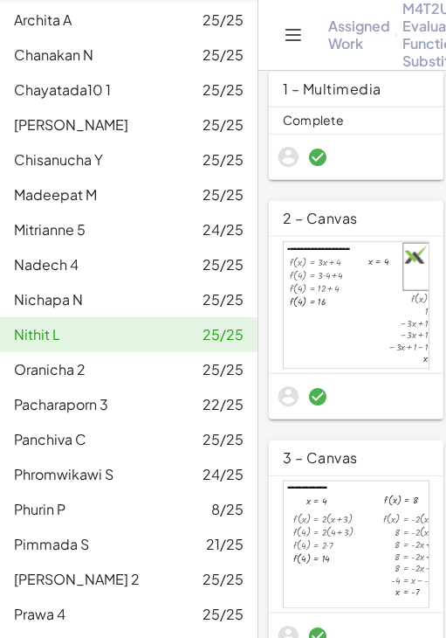
drag, startPoint x: 72, startPoint y: 116, endPoint x: 457, endPoint y: 292, distance: 423.2
click at [72, 116] on span "[PERSON_NAME]" at bounding box center [71, 124] width 114 height 18
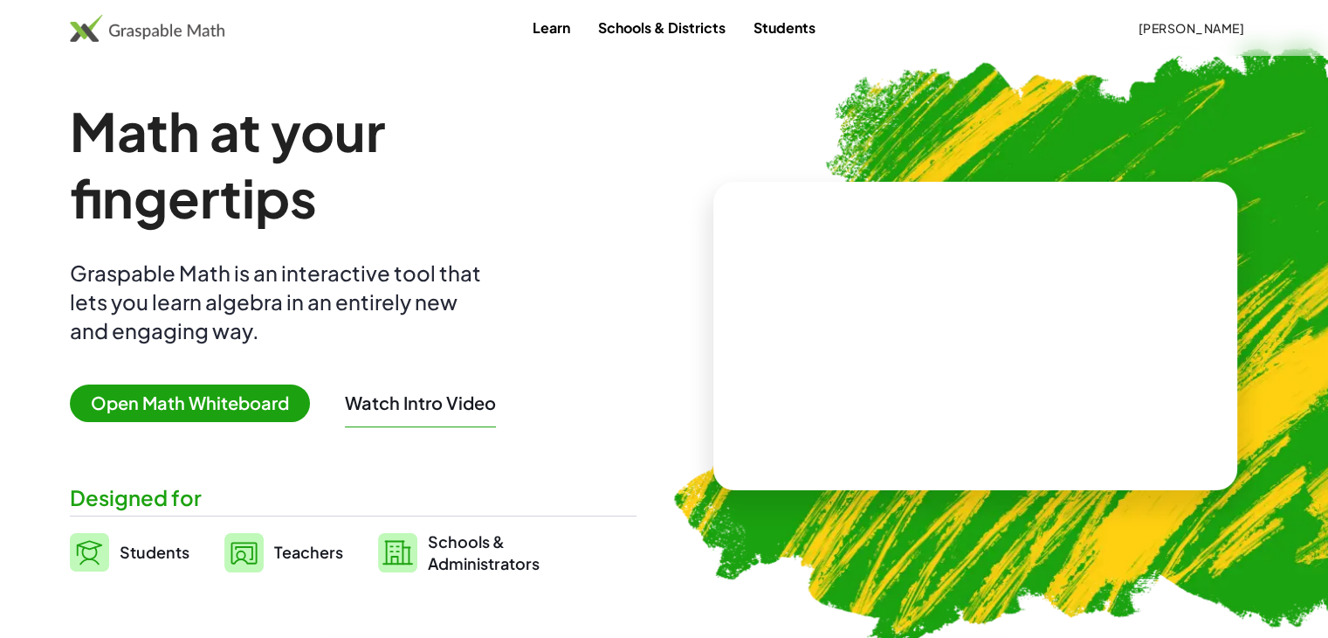
click at [213, 397] on span "Open Math Whiteboard" at bounding box center [190, 403] width 240 height 38
click at [211, 406] on span "Open Math Whiteboard" at bounding box center [190, 403] width 240 height 38
click at [234, 403] on span "Open Math Whiteboard" at bounding box center [190, 403] width 240 height 38
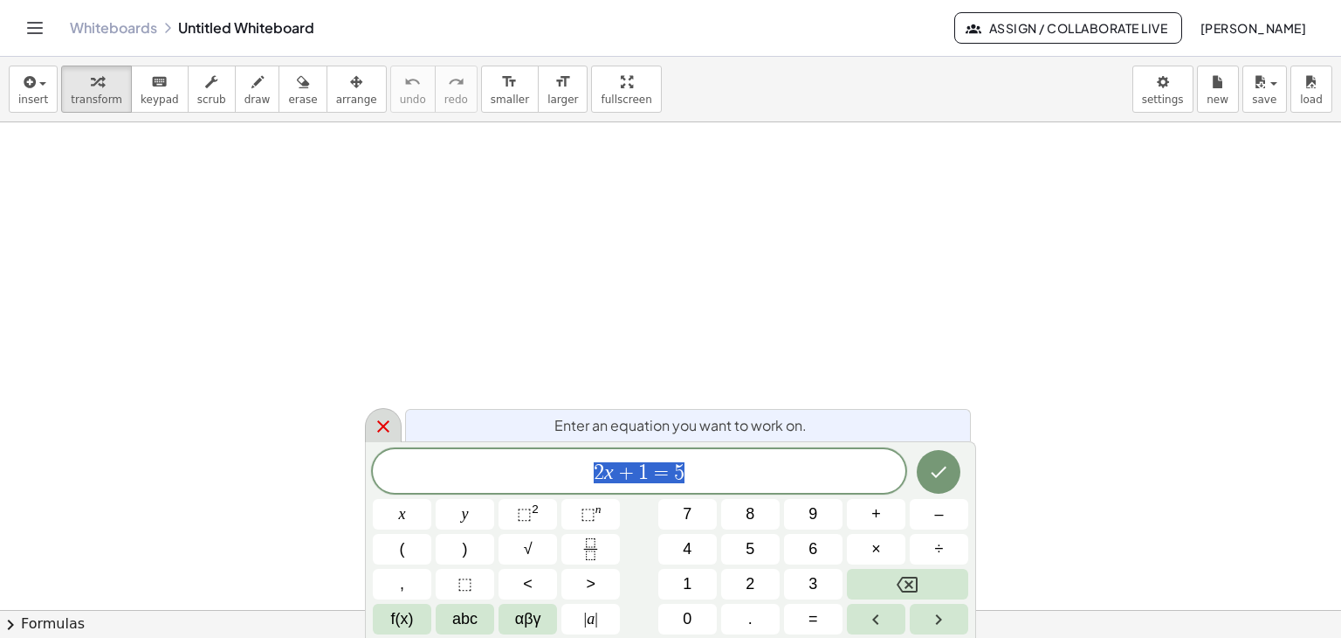
click at [382, 416] on icon at bounding box center [383, 426] width 21 height 21
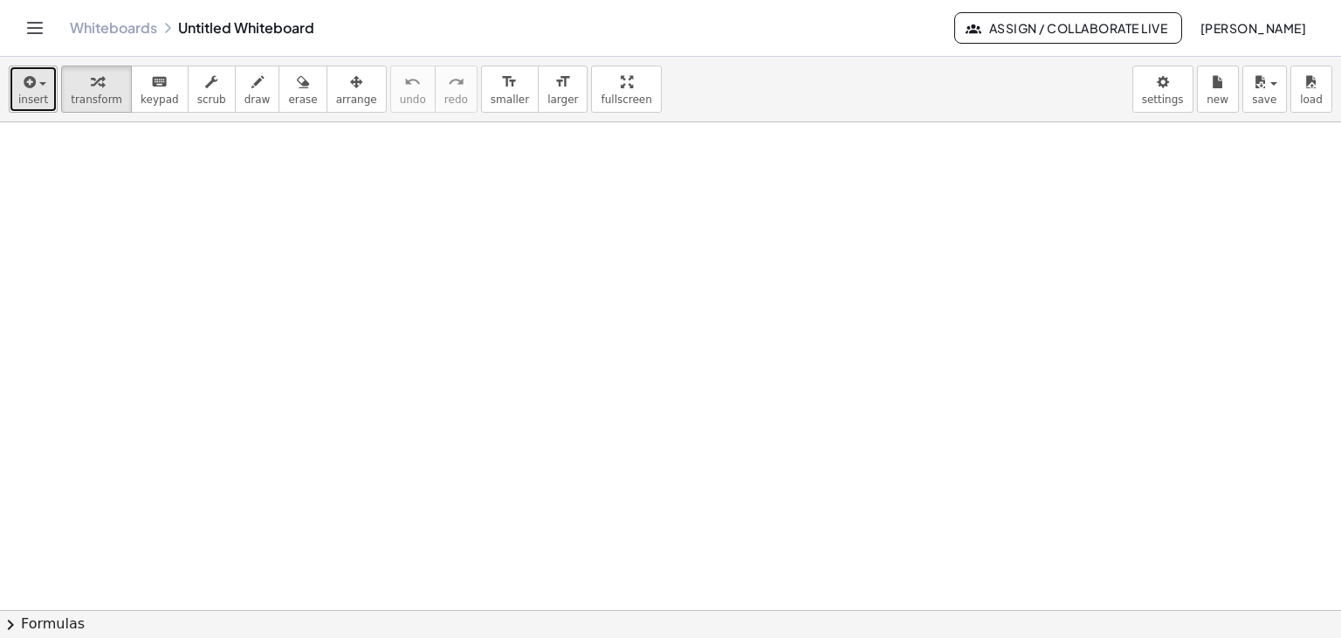
click at [39, 98] on span "insert" at bounding box center [33, 99] width 30 height 12
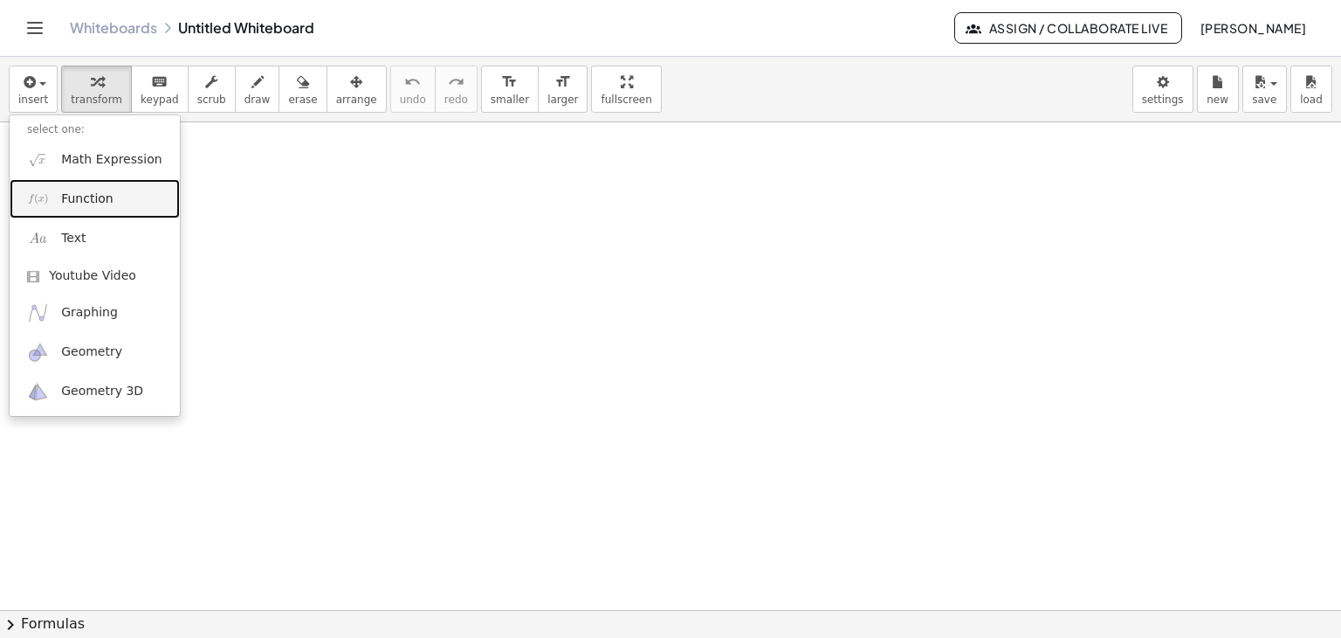
click at [64, 196] on span "Function" at bounding box center [87, 198] width 52 height 17
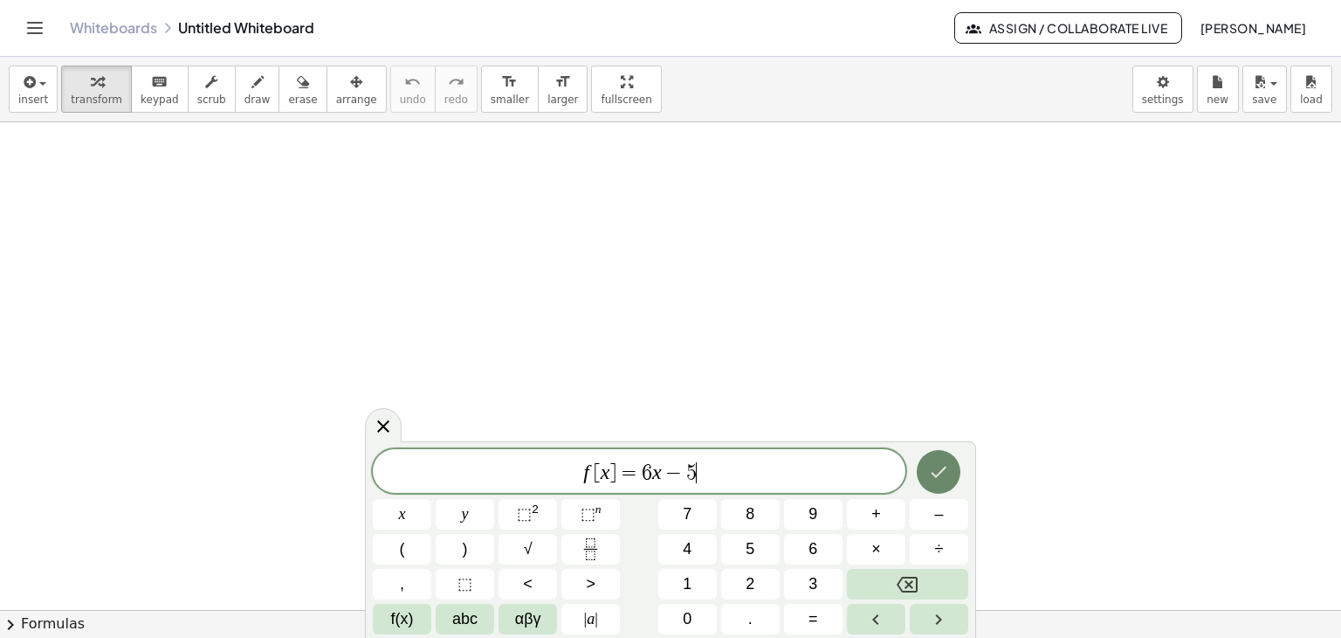
click at [954, 465] on button "Done" at bounding box center [939, 472] width 44 height 44
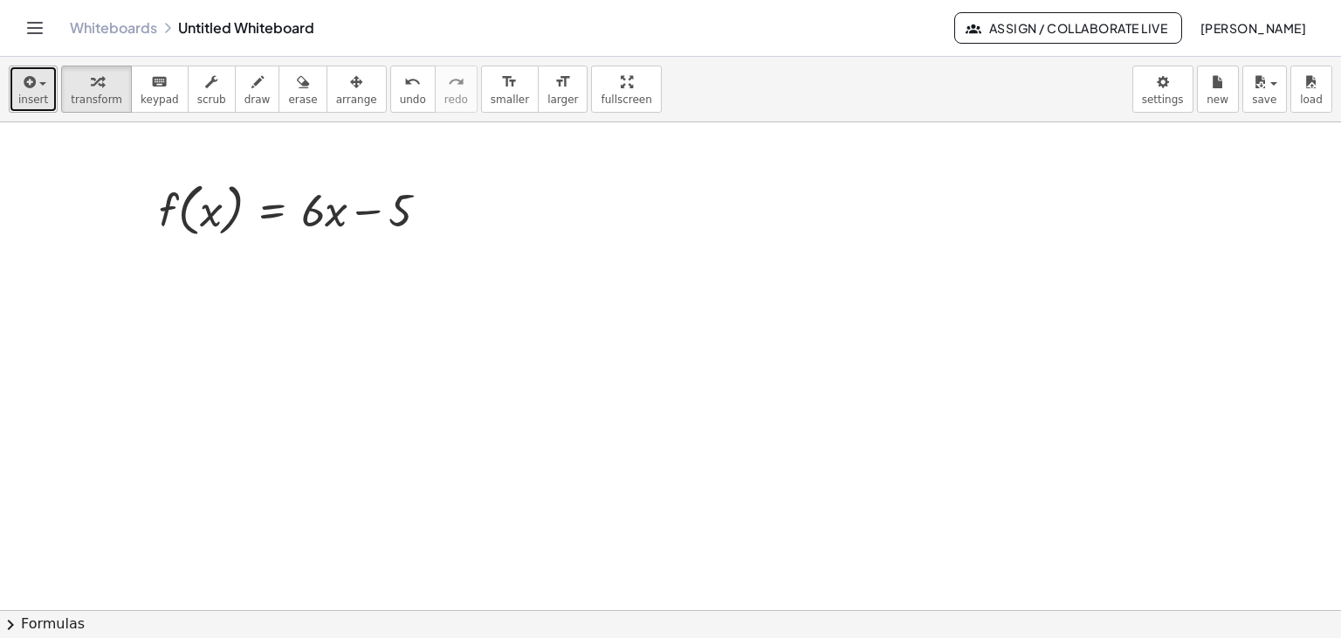
click at [24, 79] on icon "button" at bounding box center [28, 82] width 16 height 21
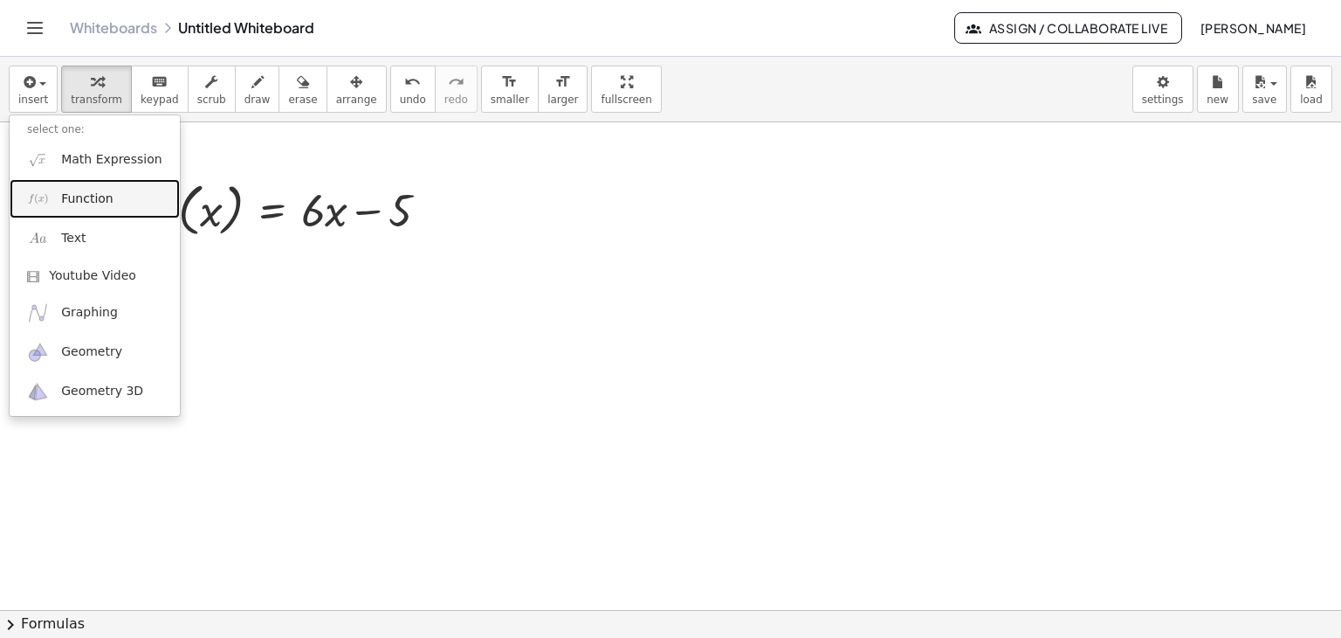
click at [83, 200] on span "Function" at bounding box center [87, 198] width 52 height 17
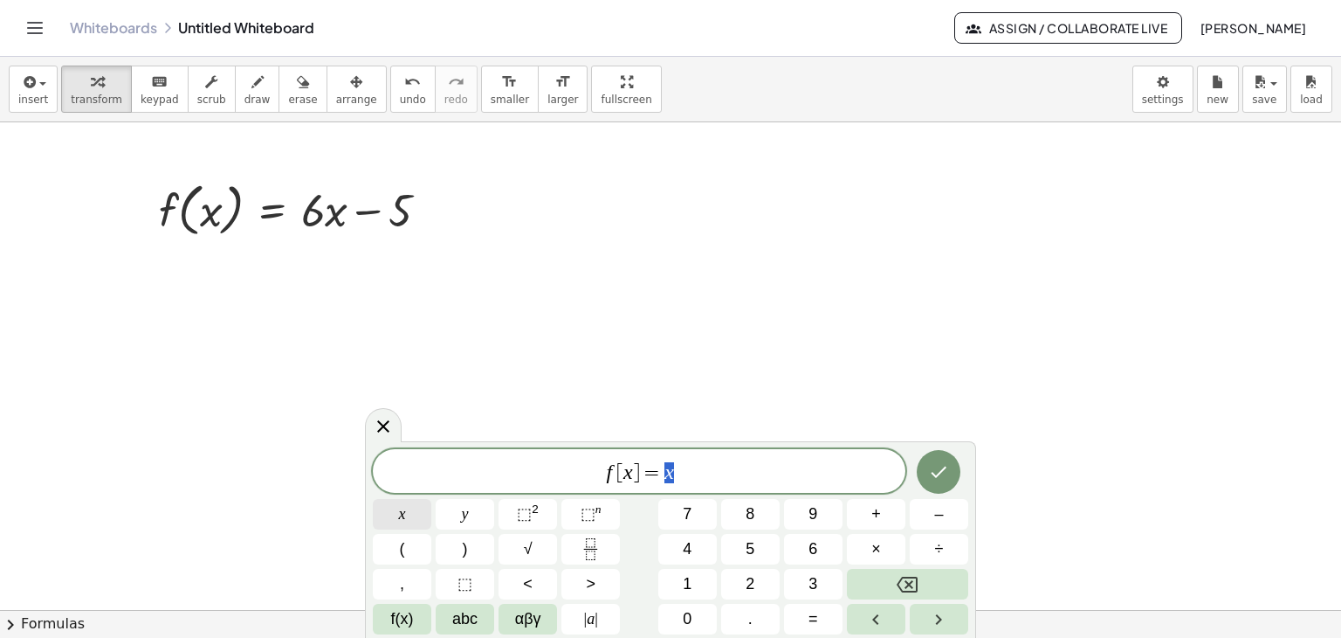
click at [381, 507] on button "x" at bounding box center [402, 514] width 59 height 31
click at [534, 506] on sup "2" at bounding box center [535, 508] width 7 height 13
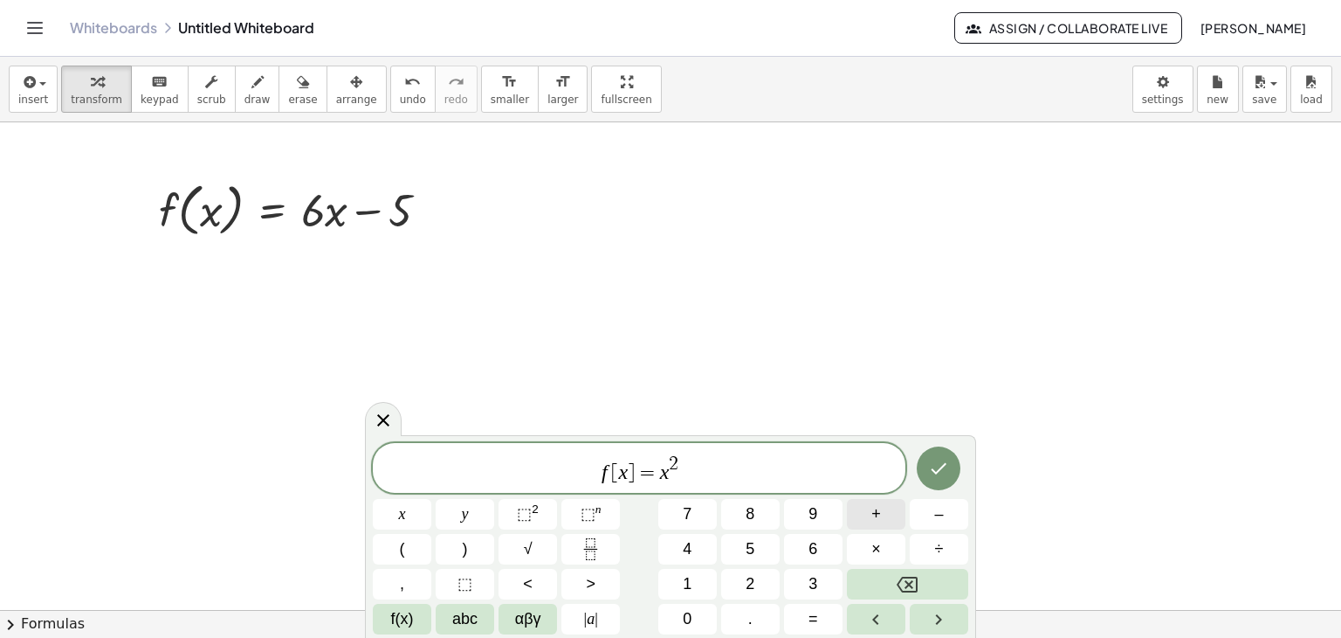
click at [870, 510] on button "+" at bounding box center [876, 514] width 59 height 31
click at [409, 501] on button "x" at bounding box center [402, 514] width 59 height 31
click at [934, 458] on icon "Done" at bounding box center [938, 468] width 21 height 21
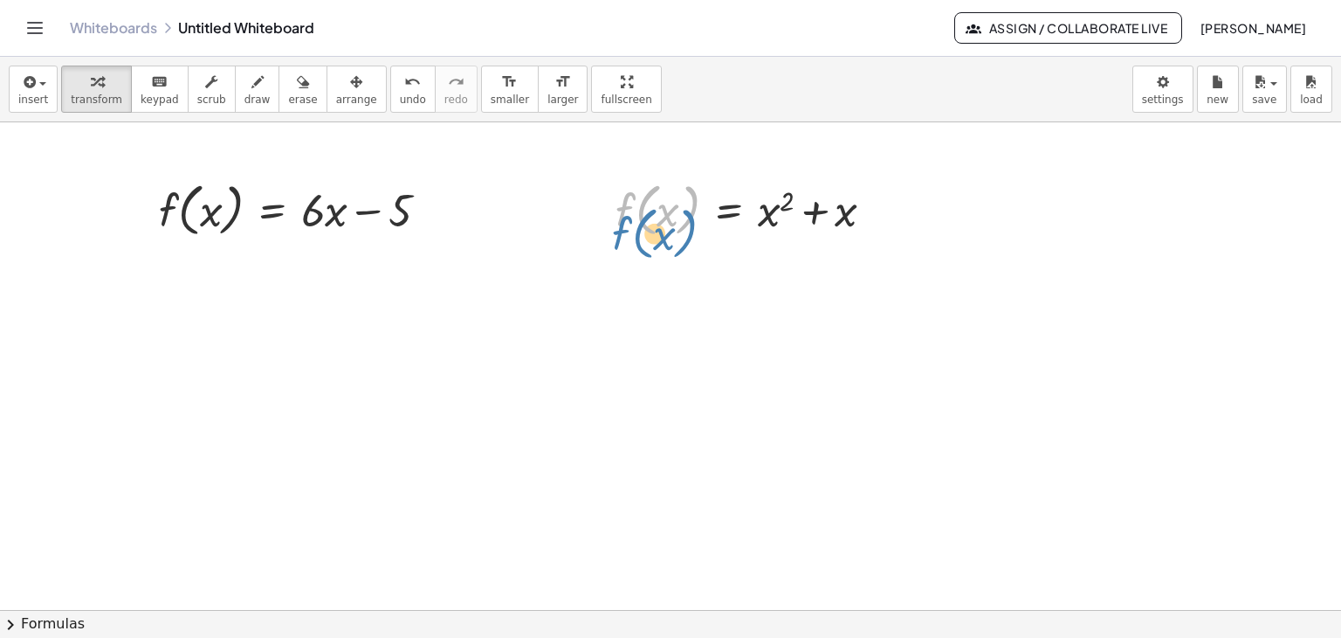
drag, startPoint x: 639, startPoint y: 204, endPoint x: 633, endPoint y: 211, distance: 9.3
click at [633, 211] on div at bounding box center [752, 209] width 290 height 66
drag, startPoint x: 667, startPoint y: 214, endPoint x: 679, endPoint y: 213, distance: 11.4
click at [681, 214] on div at bounding box center [752, 209] width 290 height 66
drag, startPoint x: 670, startPoint y: 218, endPoint x: 634, endPoint y: 214, distance: 36.1
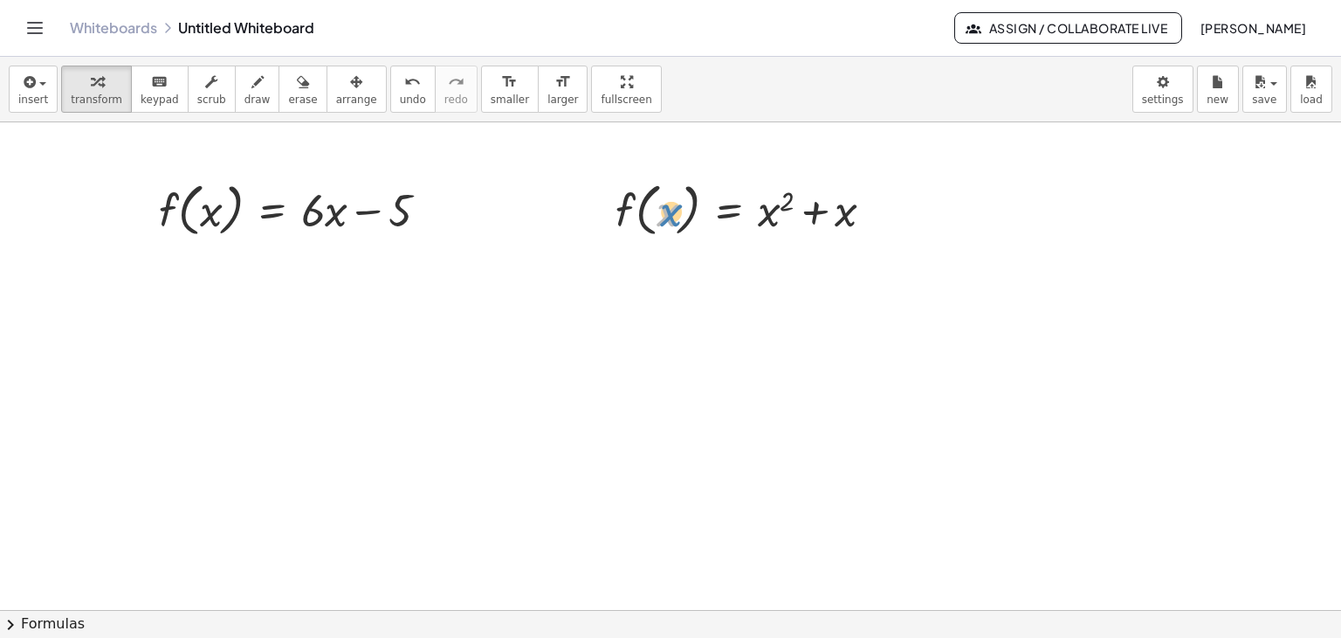
click at [676, 215] on div at bounding box center [752, 209] width 290 height 66
drag, startPoint x: 640, startPoint y: 210, endPoint x: 612, endPoint y: 216, distance: 28.4
click at [608, 217] on div "f ( , x ) f ( , x ) = + x 2 + x" at bounding box center [745, 208] width 312 height 75
click at [41, 25] on icon "Toggle navigation" at bounding box center [34, 27] width 21 height 21
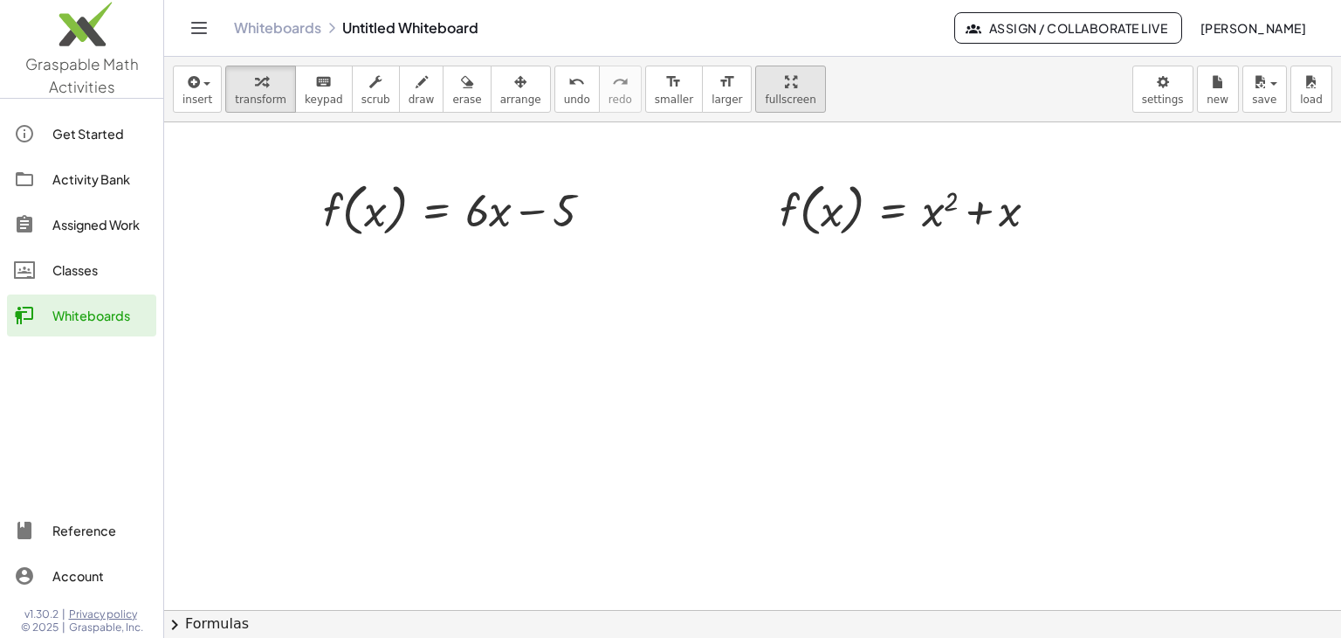
drag, startPoint x: 87, startPoint y: 184, endPoint x: 756, endPoint y: 100, distance: 674.3
click at [87, 184] on div "Activity Bank" at bounding box center [100, 179] width 97 height 21
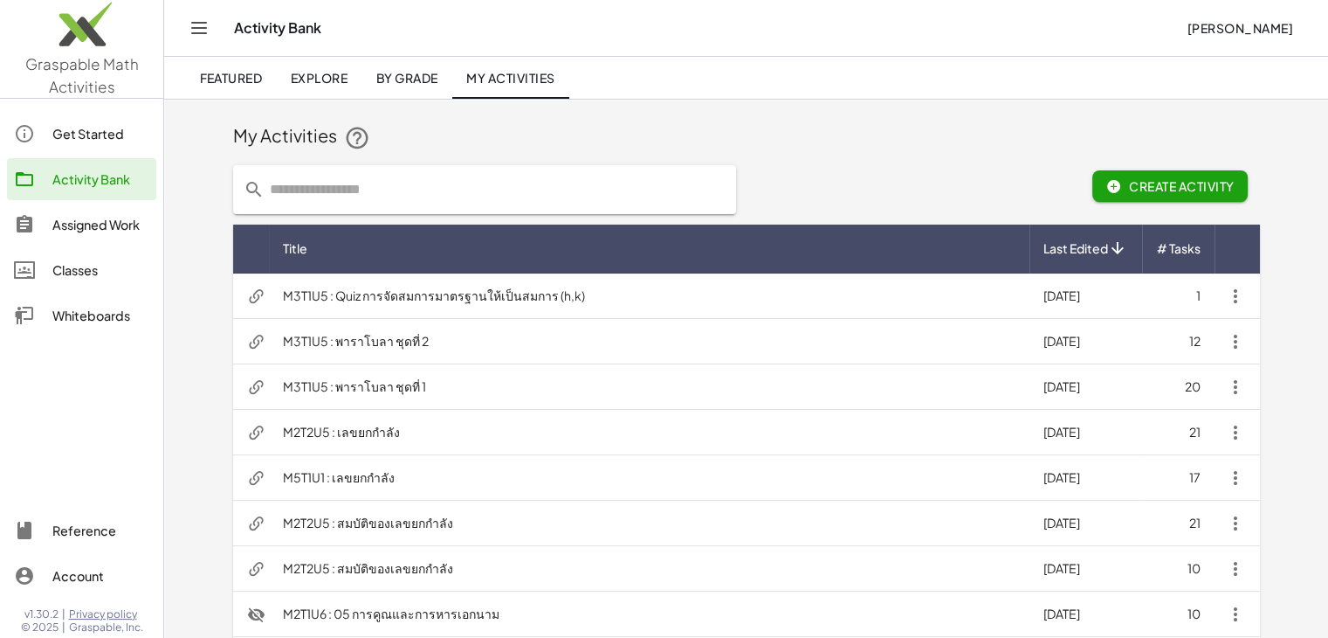
click at [360, 183] on input "text" at bounding box center [495, 189] width 461 height 49
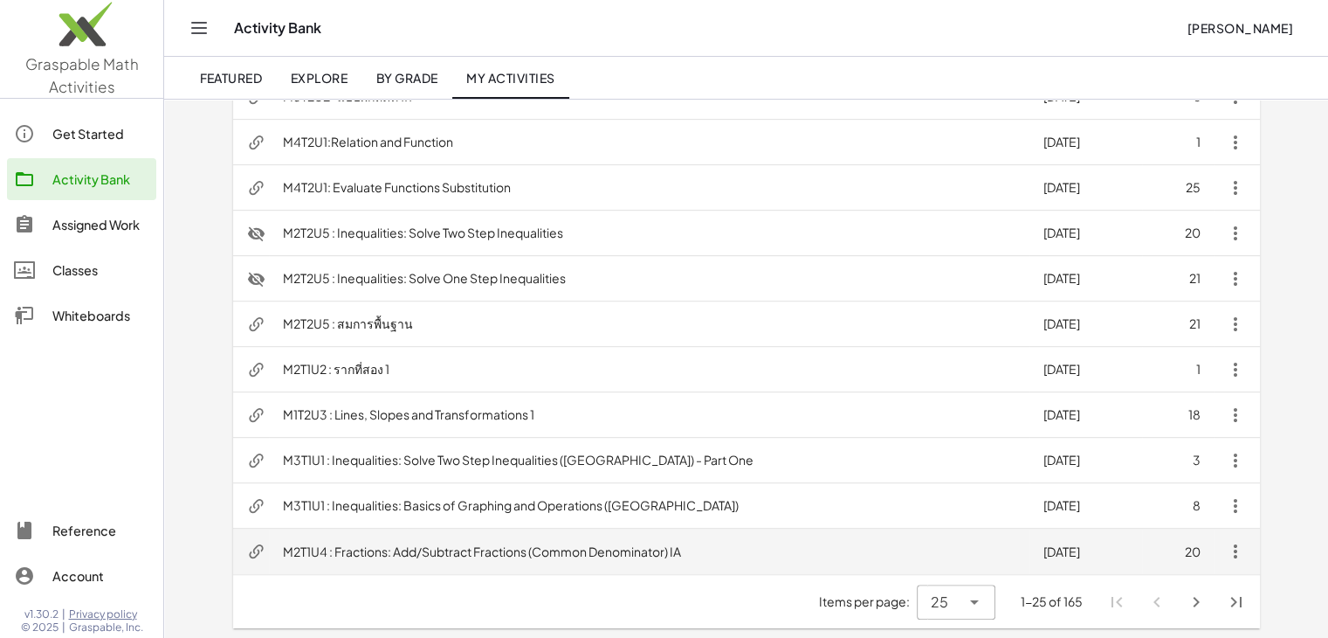
scroll to position [836, 0]
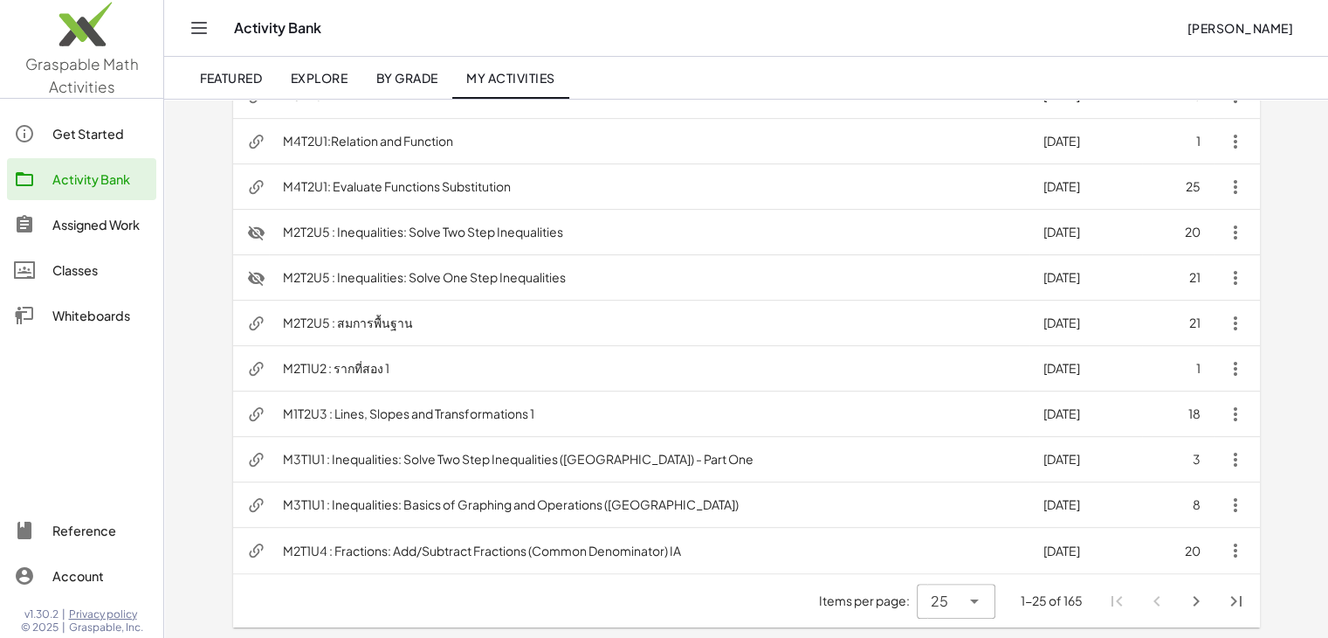
type input "********"
click at [953, 606] on div "25 **" at bounding box center [939, 600] width 44 height 35
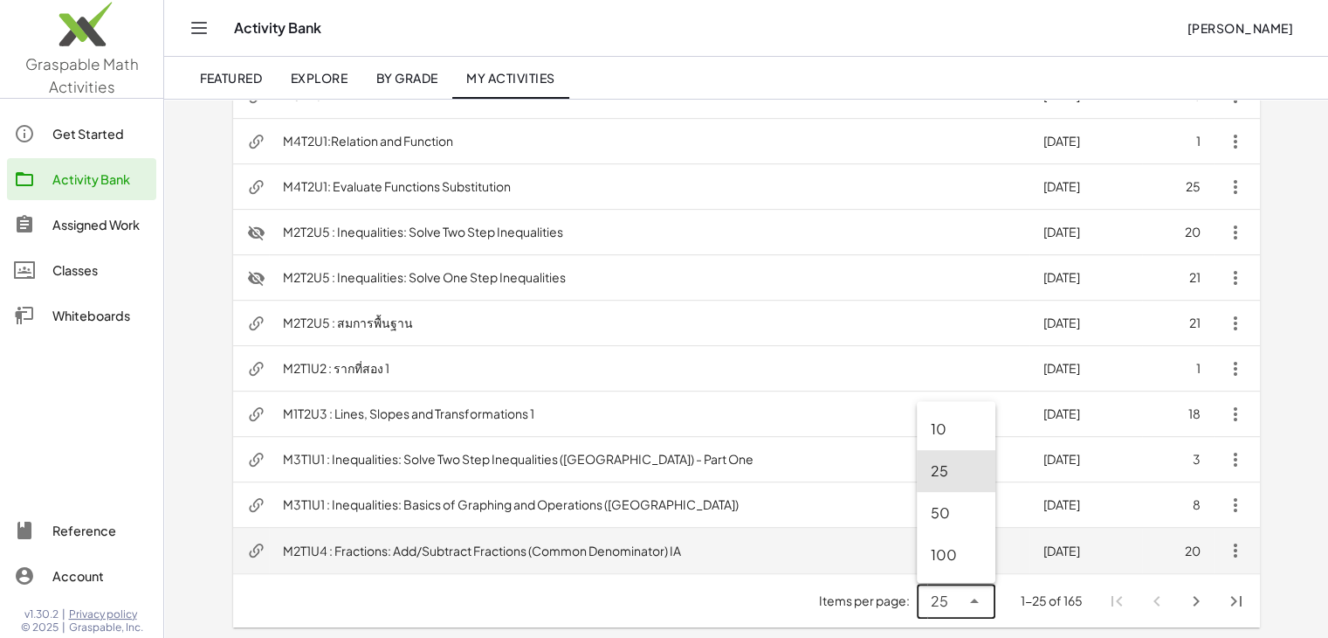
click at [962, 547] on div "100" at bounding box center [956, 554] width 51 height 21
type input "***"
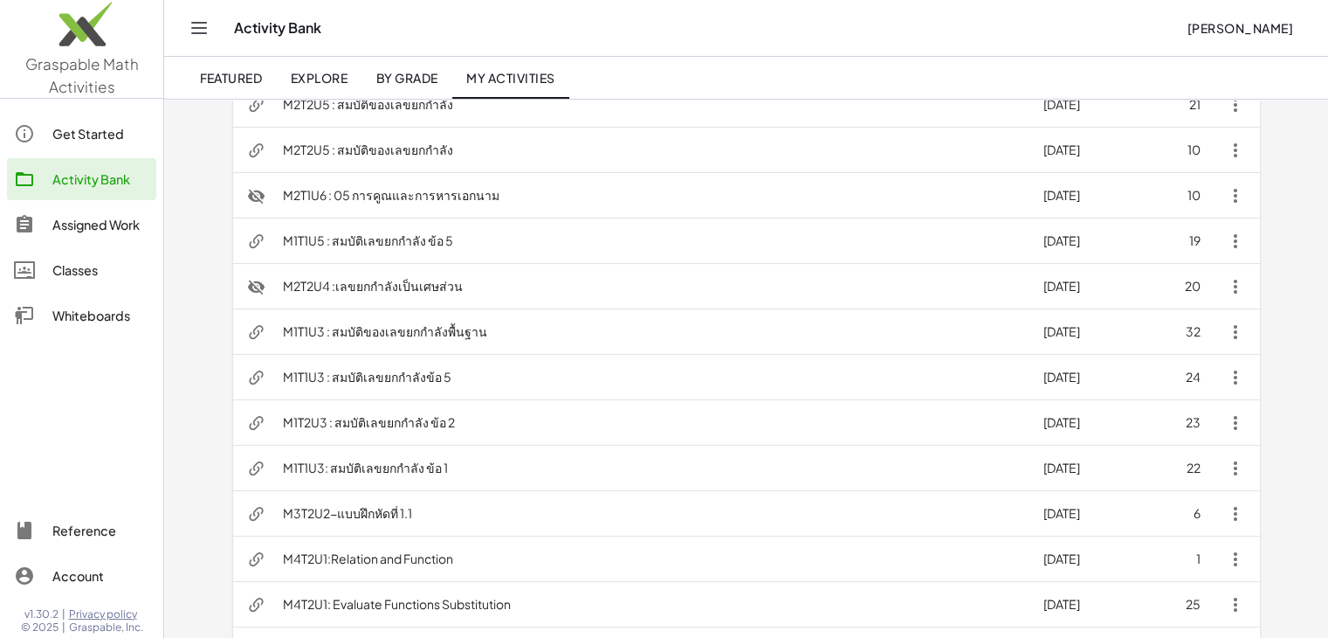
scroll to position [0, 0]
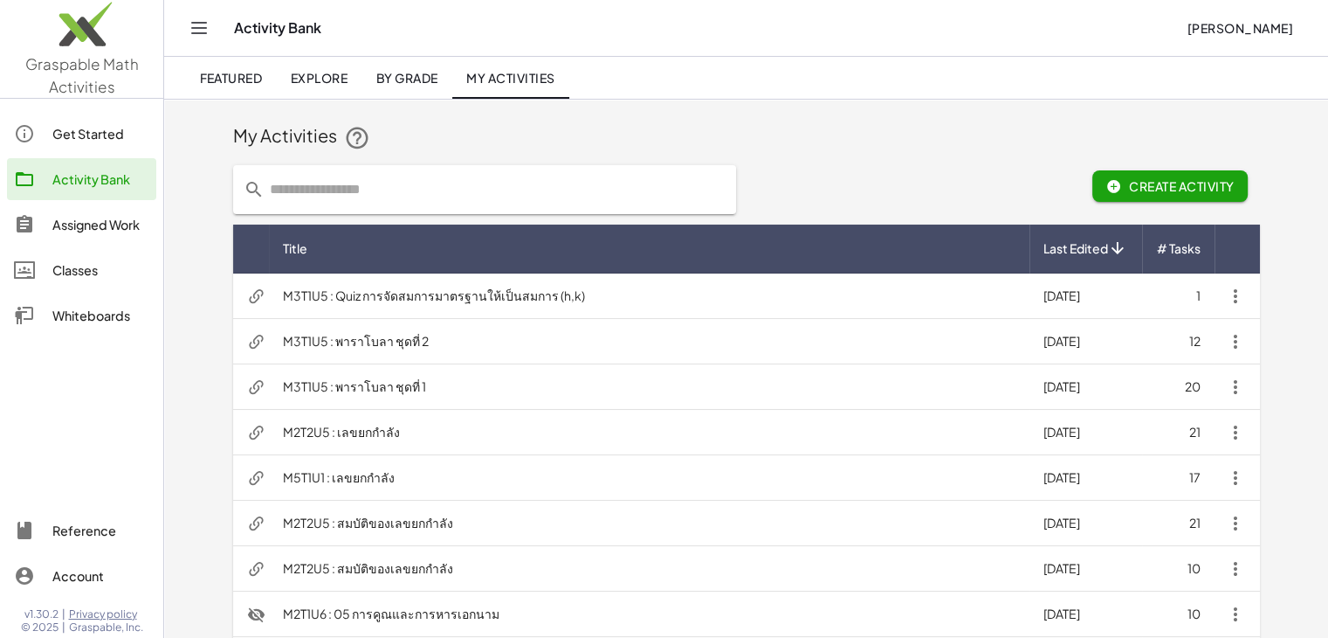
drag, startPoint x: 466, startPoint y: 172, endPoint x: 465, endPoint y: 190, distance: 17.6
click at [465, 171] on input "text" at bounding box center [495, 189] width 461 height 49
click at [462, 192] on input "text" at bounding box center [495, 189] width 461 height 49
type input "********"
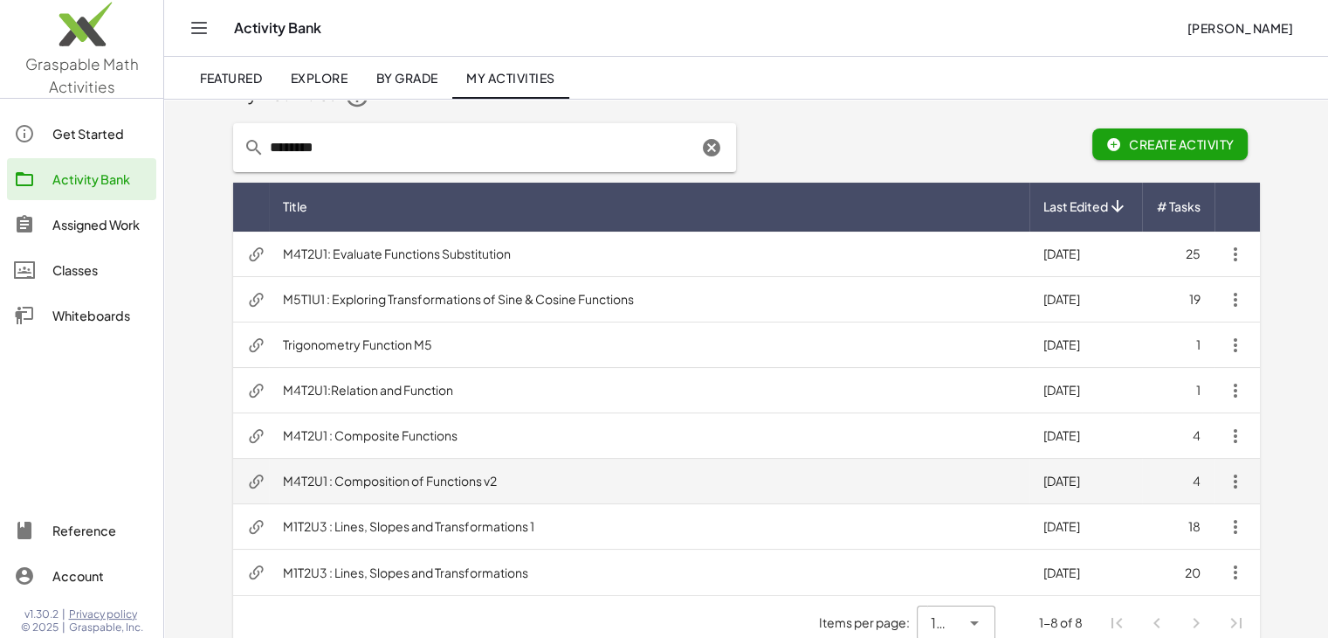
scroll to position [64, 0]
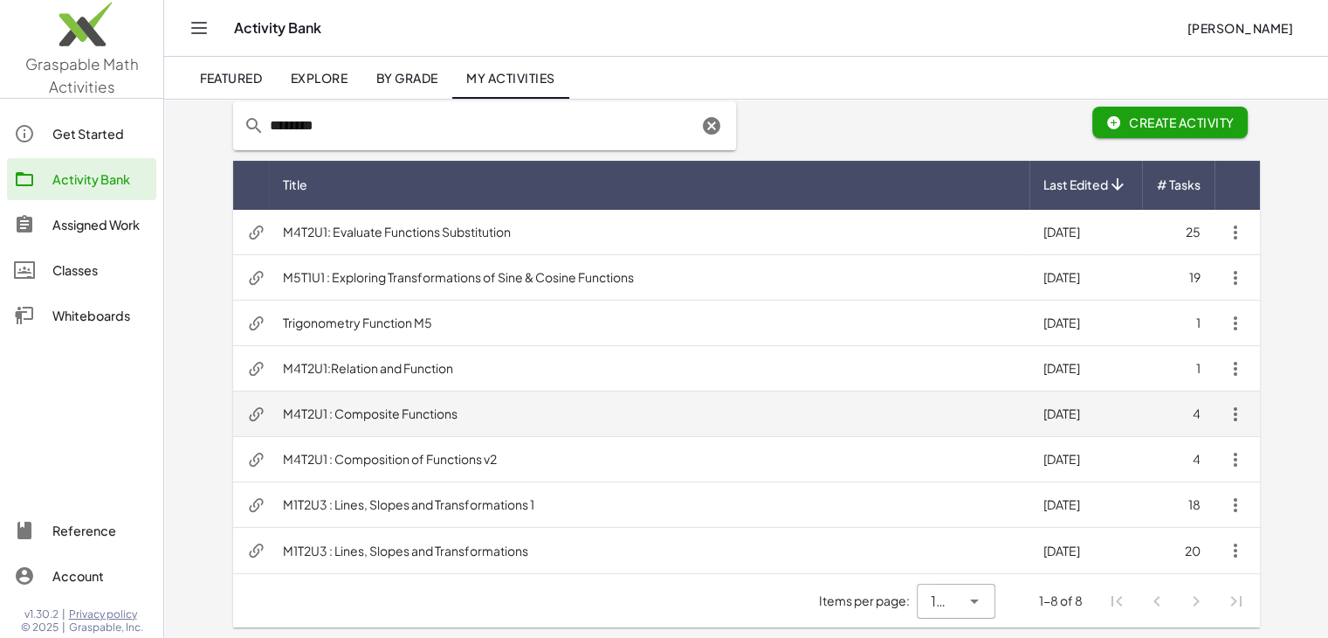
click at [396, 410] on td "M4T2U1 : Composite Functions" at bounding box center [649, 413] width 761 height 45
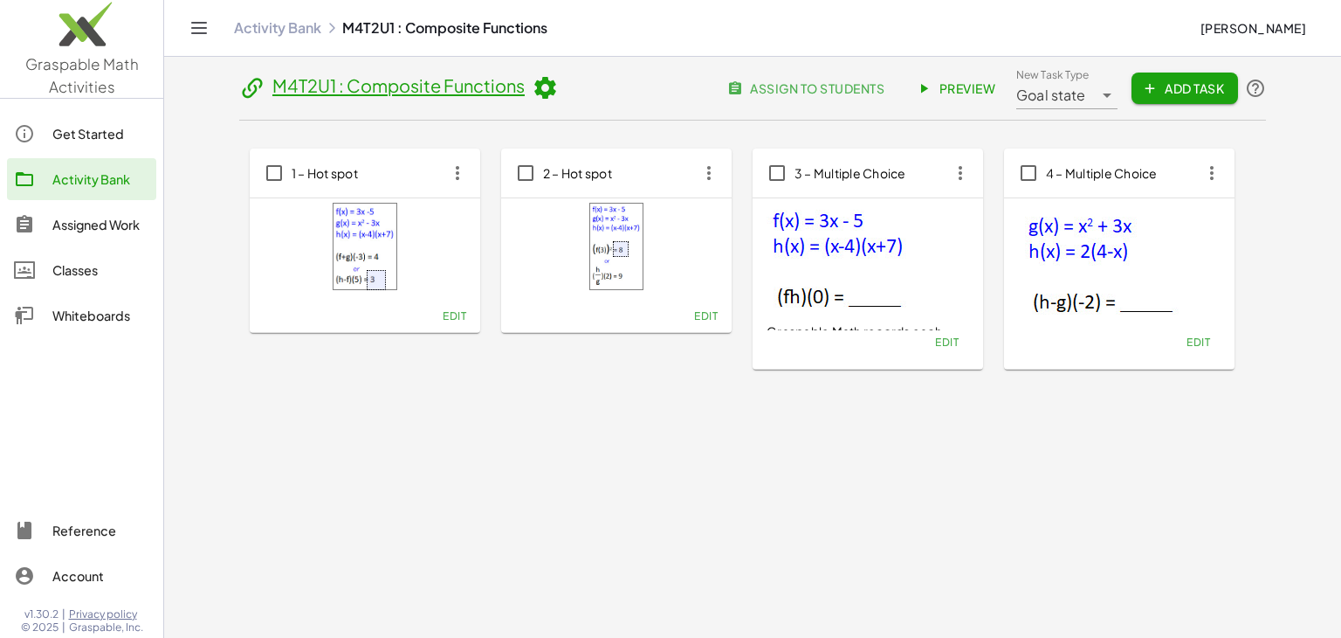
click at [969, 81] on span "Preview" at bounding box center [958, 88] width 76 height 16
click at [962, 86] on span "Preview" at bounding box center [958, 88] width 76 height 16
